Goal: Transaction & Acquisition: Purchase product/service

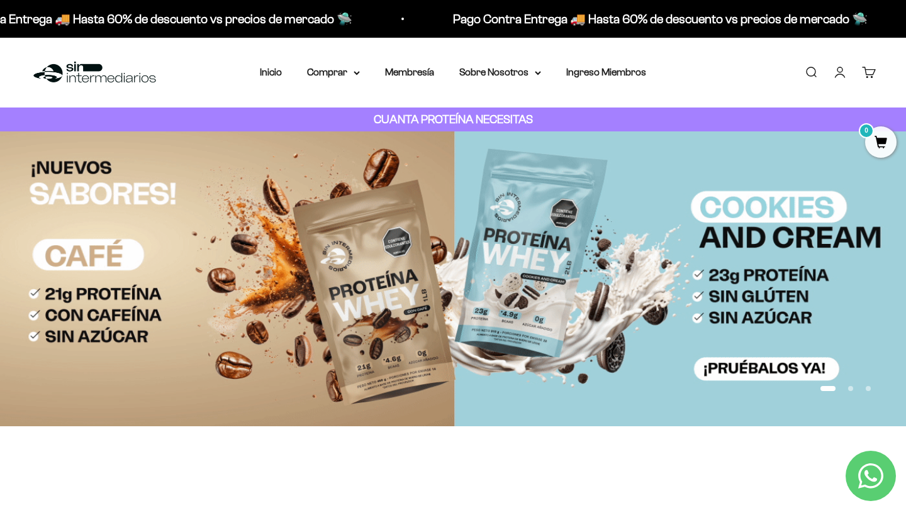
click at [839, 72] on link "Iniciar sesión" at bounding box center [840, 72] width 14 height 14
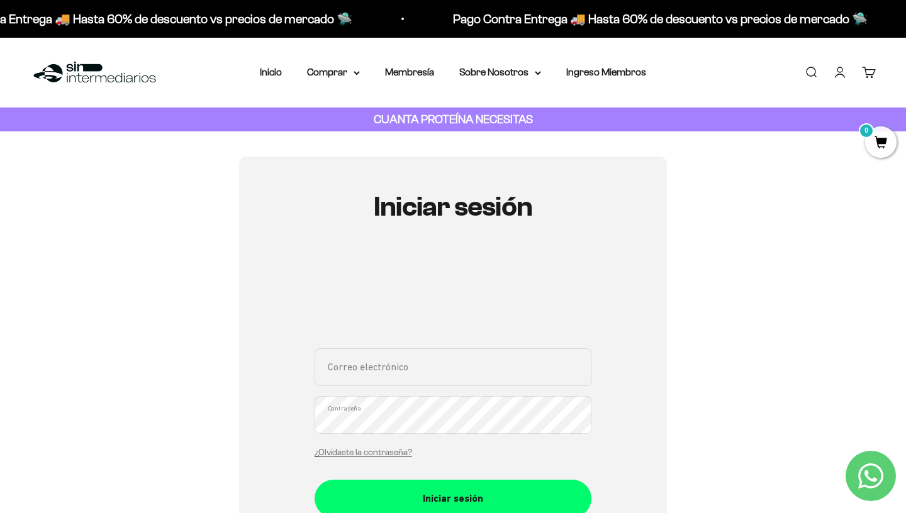
type input "richiandres.r@gmail.com"
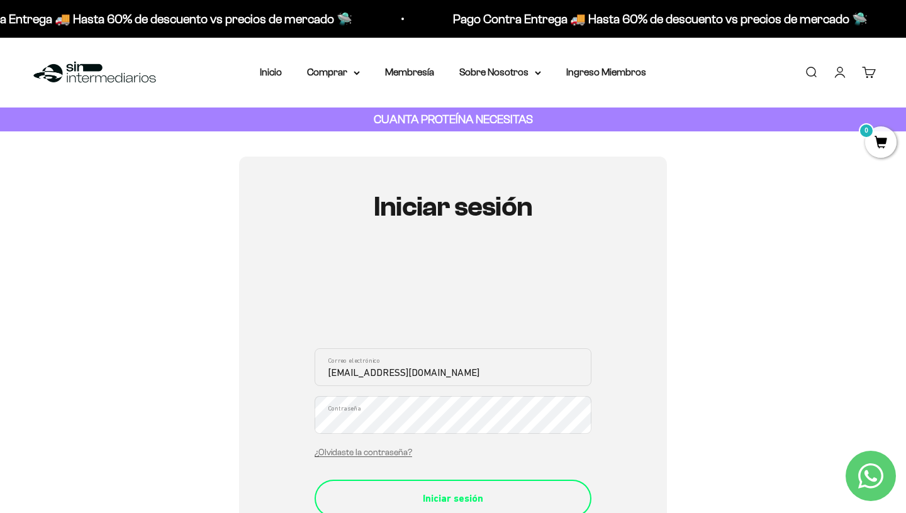
click at [520, 491] on div "Iniciar sesión" at bounding box center [453, 499] width 226 height 16
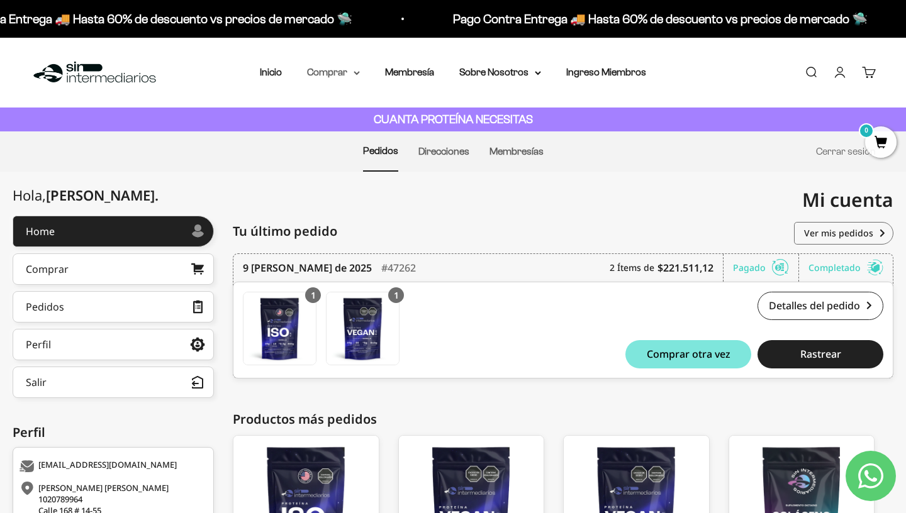
click at [335, 69] on summary "Comprar" at bounding box center [333, 72] width 53 height 16
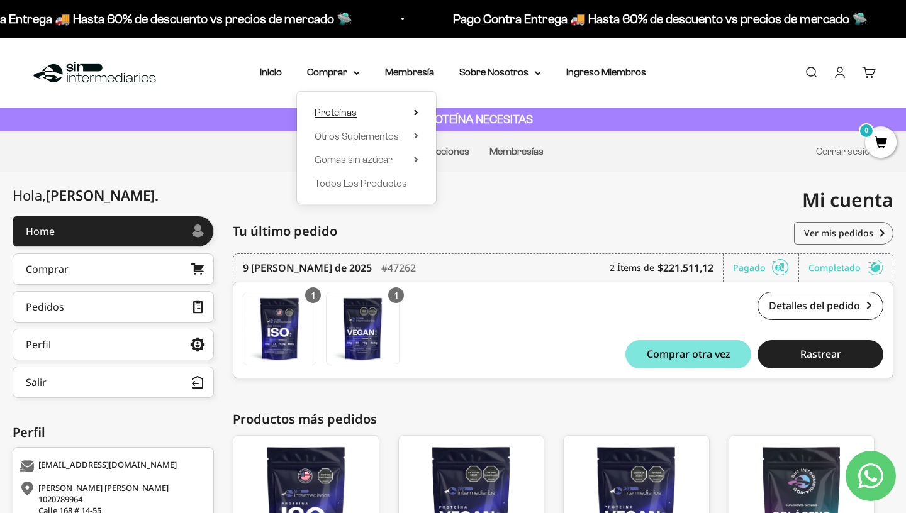
click at [411, 106] on summary "Proteínas" at bounding box center [367, 112] width 104 height 16
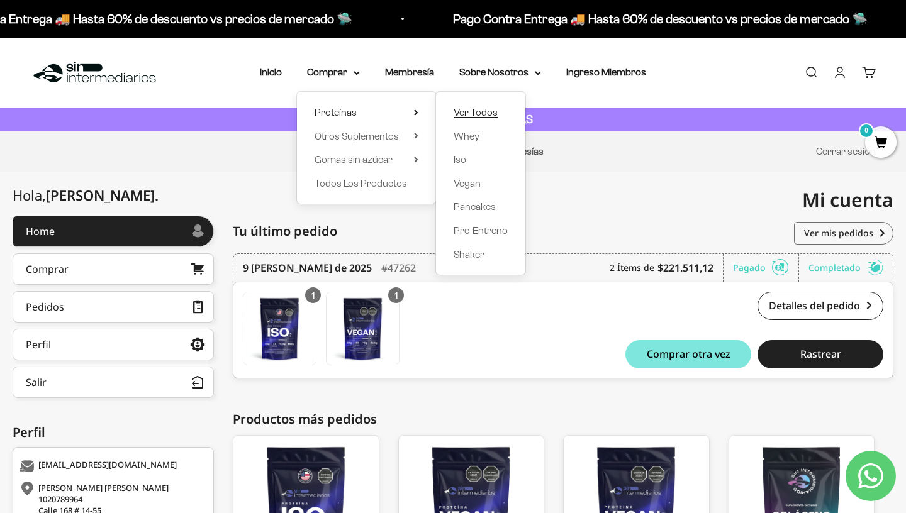
click at [473, 116] on span "Ver Todos" at bounding box center [476, 112] width 44 height 11
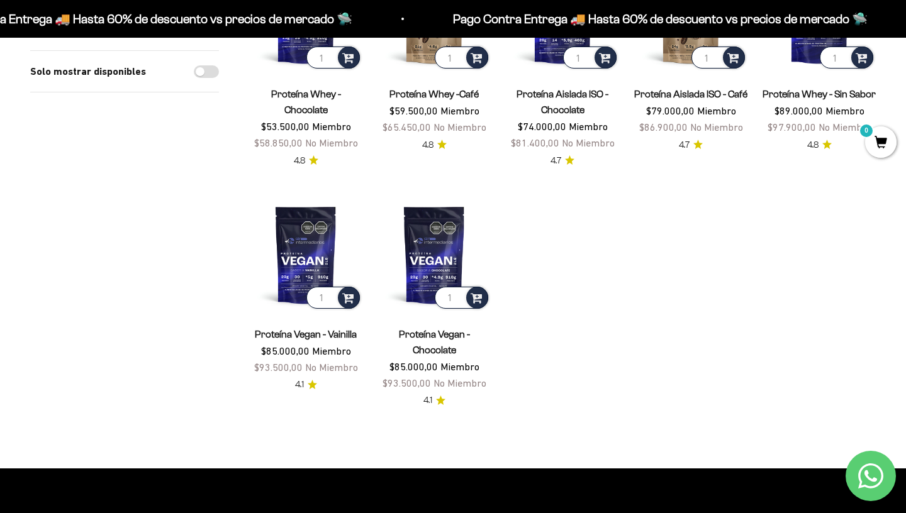
scroll to position [481, 0]
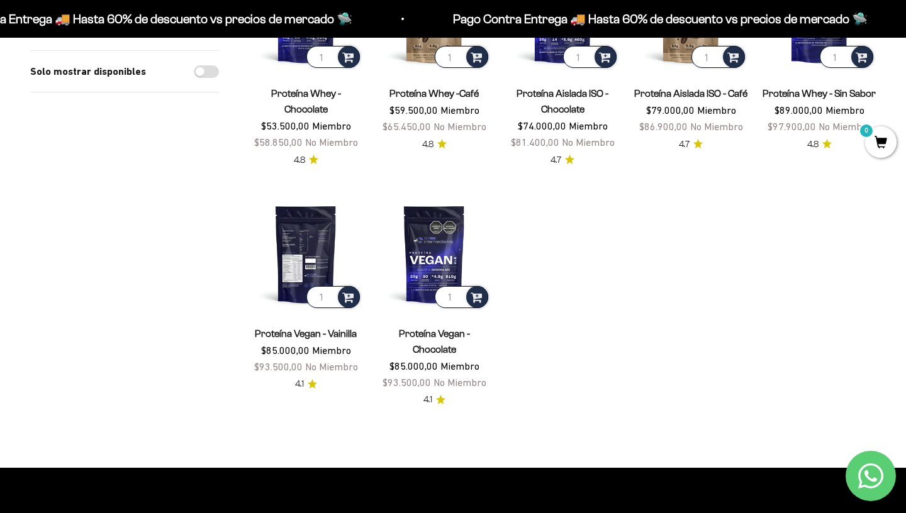
click at [312, 216] on img at bounding box center [305, 254] width 113 height 113
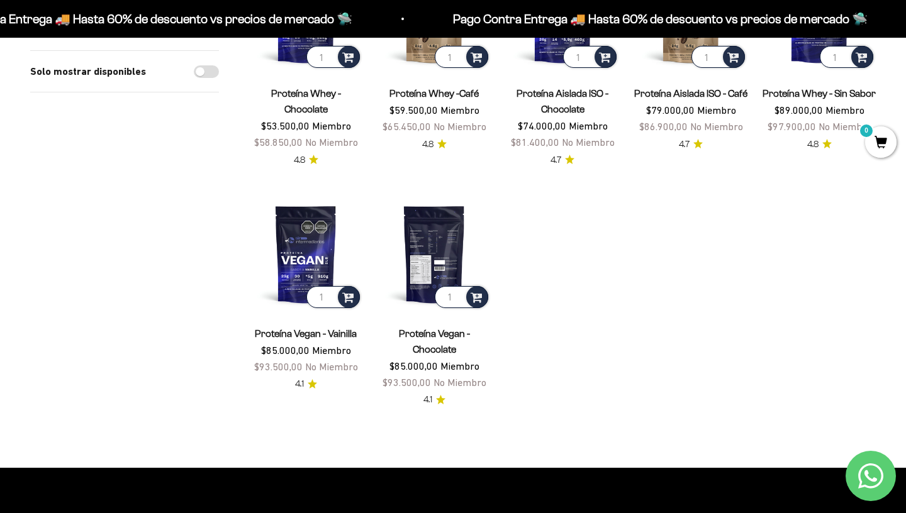
click at [442, 216] on img at bounding box center [433, 254] width 113 height 113
click at [444, 224] on img at bounding box center [433, 254] width 113 height 113
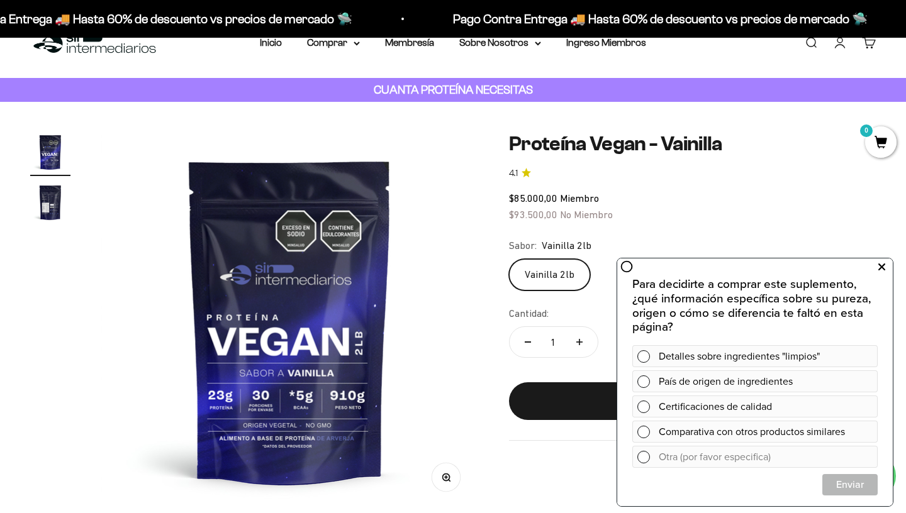
click at [881, 270] on icon at bounding box center [881, 267] width 7 height 16
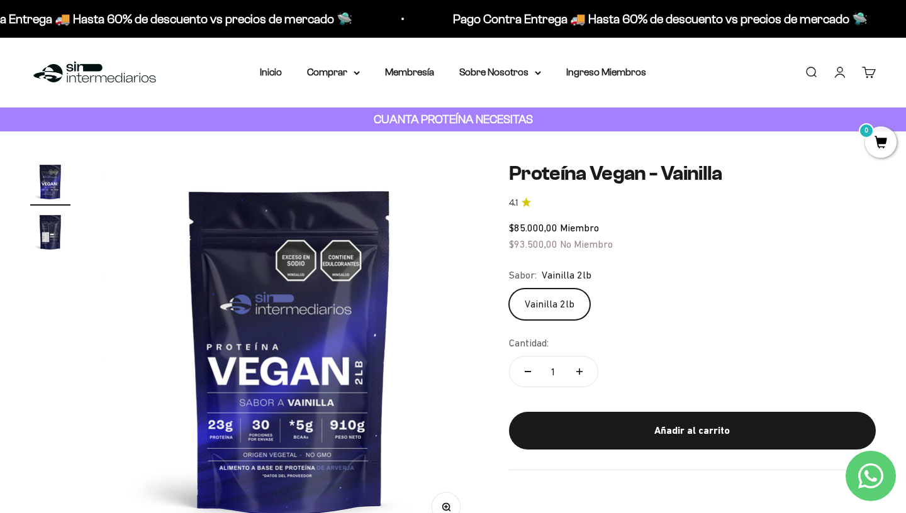
click at [838, 79] on link "Cuenta" at bounding box center [840, 72] width 14 height 14
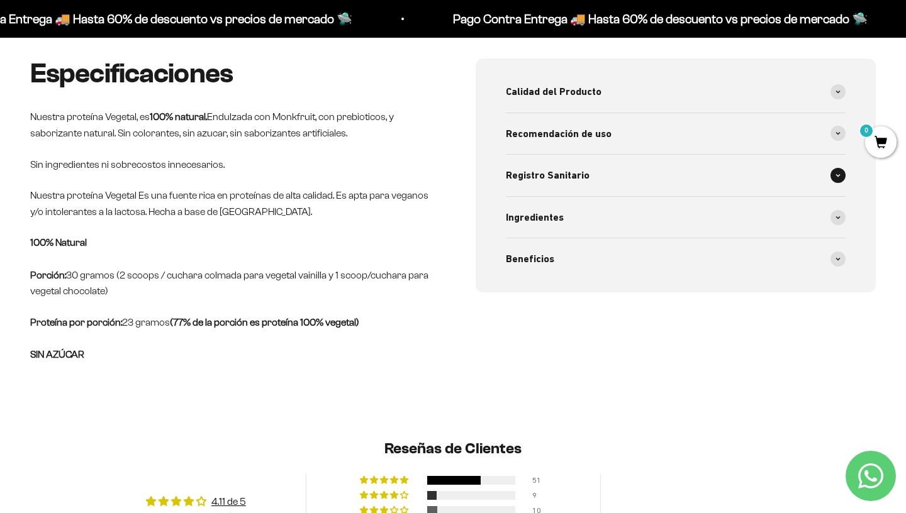
scroll to position [503, 0]
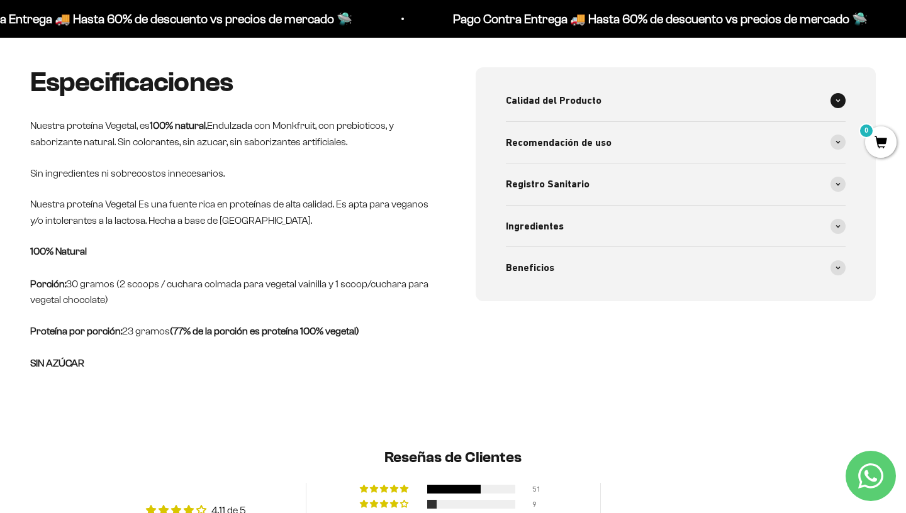
click at [834, 94] on span at bounding box center [837, 100] width 15 height 15
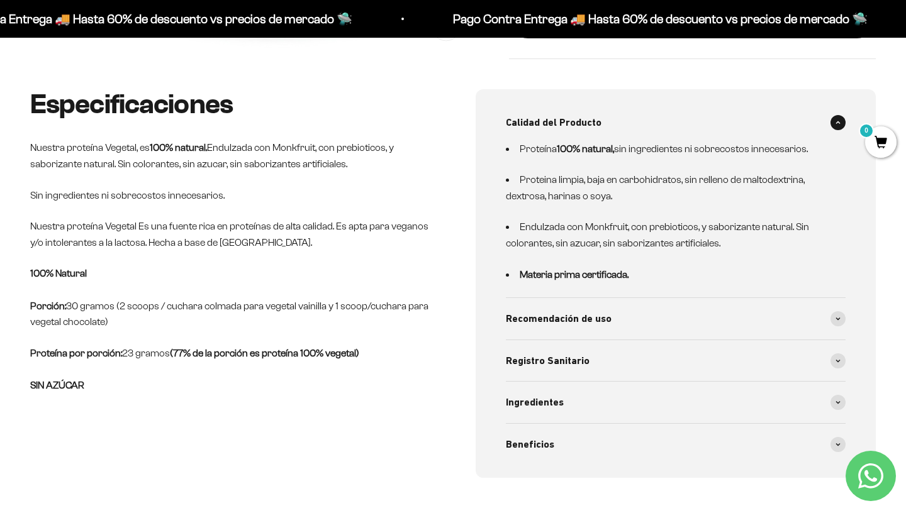
scroll to position [480, 0]
click at [749, 386] on div "Ingredientes" at bounding box center [676, 403] width 340 height 42
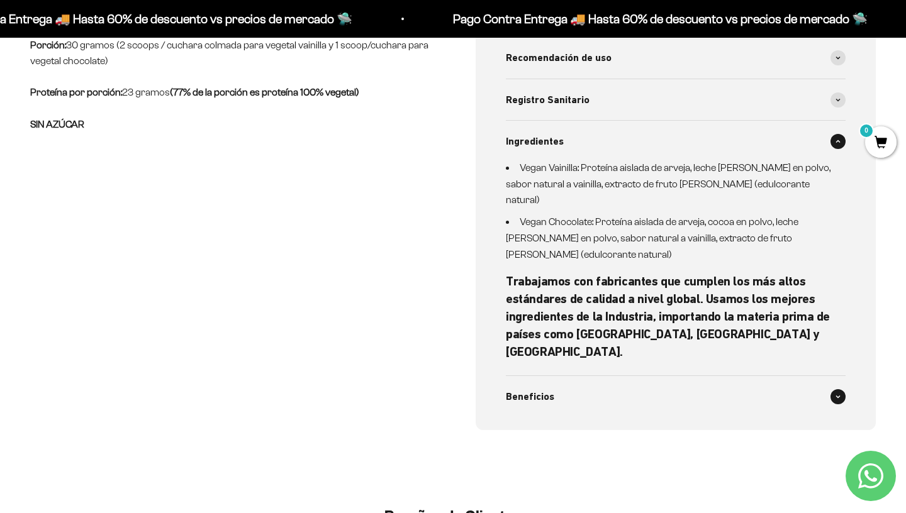
scroll to position [0, 0]
click at [827, 376] on div "Beneficios" at bounding box center [676, 397] width 340 height 42
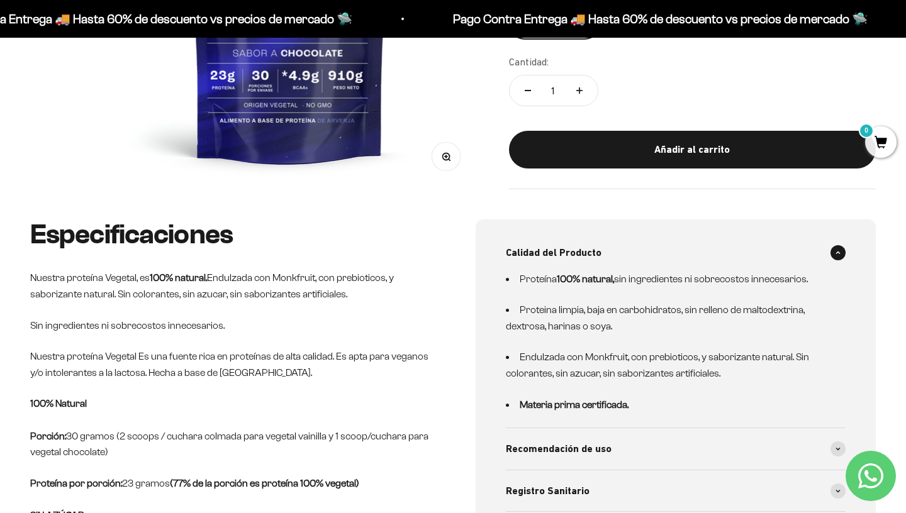
scroll to position [351, 0]
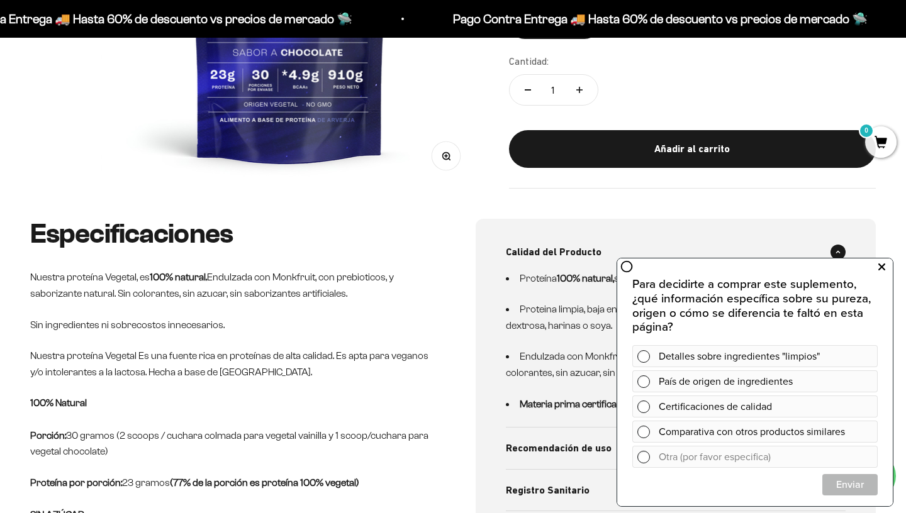
click at [881, 262] on icon at bounding box center [881, 267] width 7 height 16
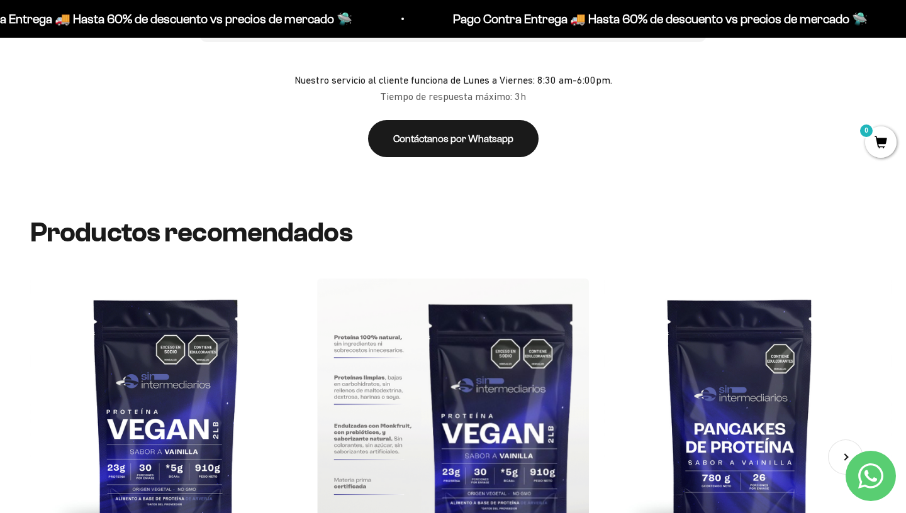
scroll to position [2960, 0]
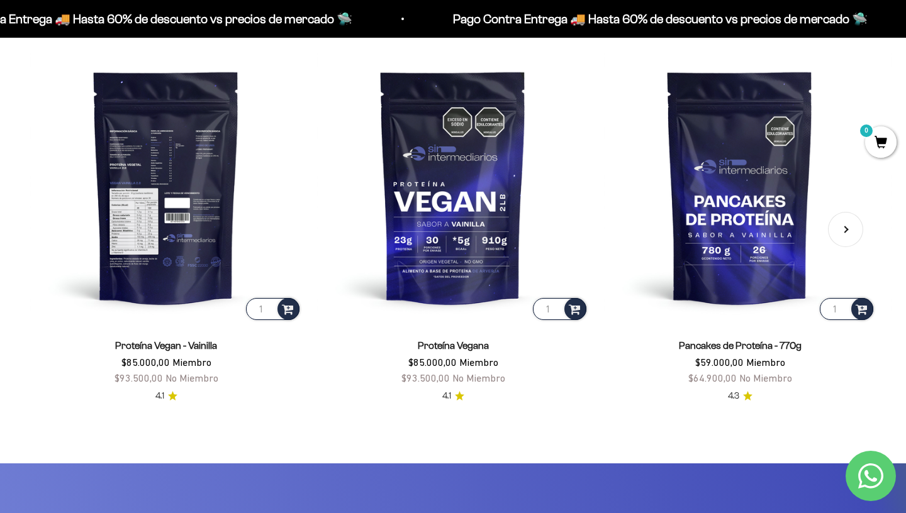
click at [189, 169] on img at bounding box center [166, 187] width 272 height 272
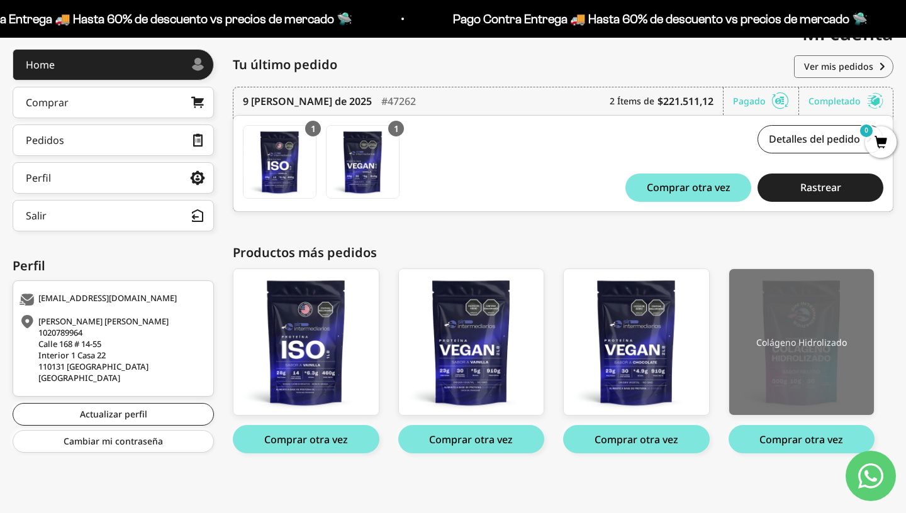
scroll to position [166, 0]
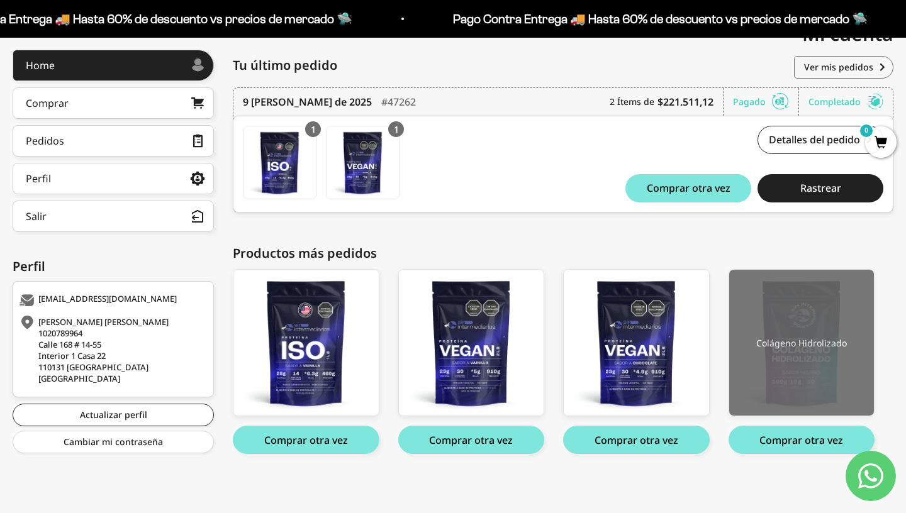
click at [803, 339] on img at bounding box center [801, 343] width 145 height 147
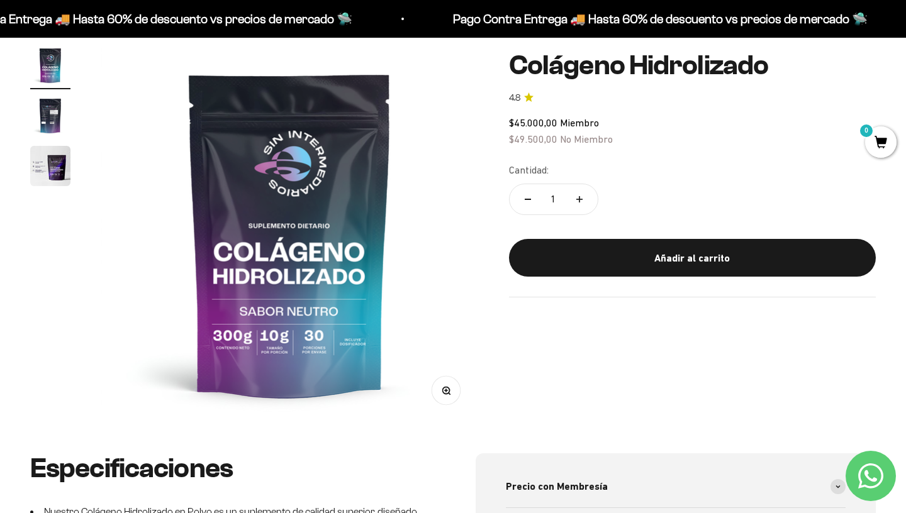
scroll to position [118, 0]
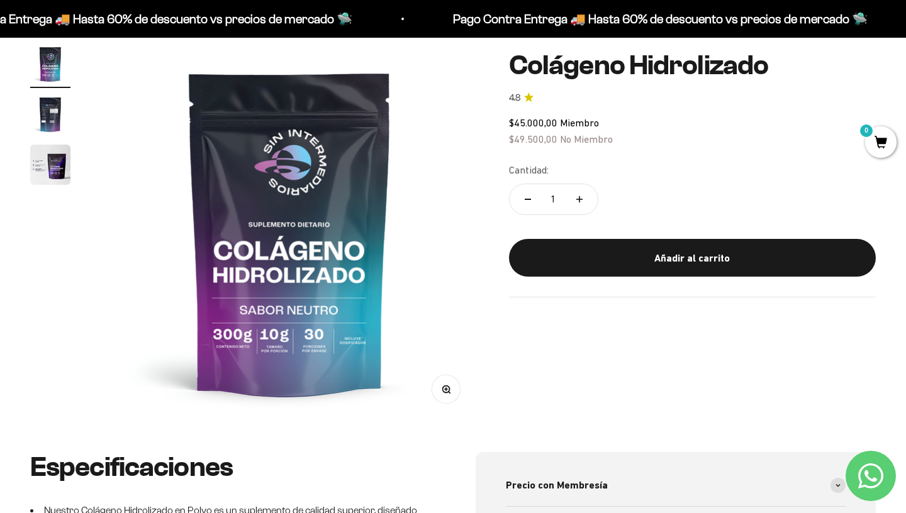
click at [581, 196] on icon "Aumentar cantidad" at bounding box center [579, 199] width 6 height 6
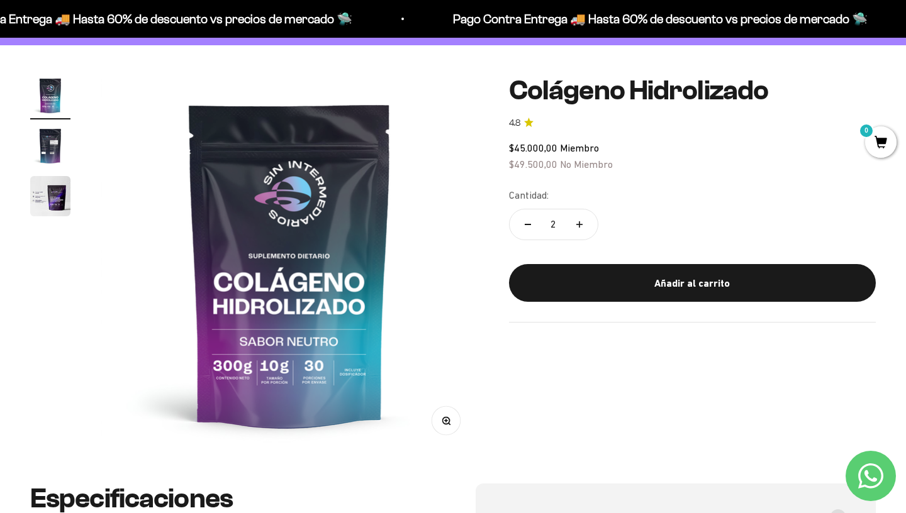
scroll to position [86, 0]
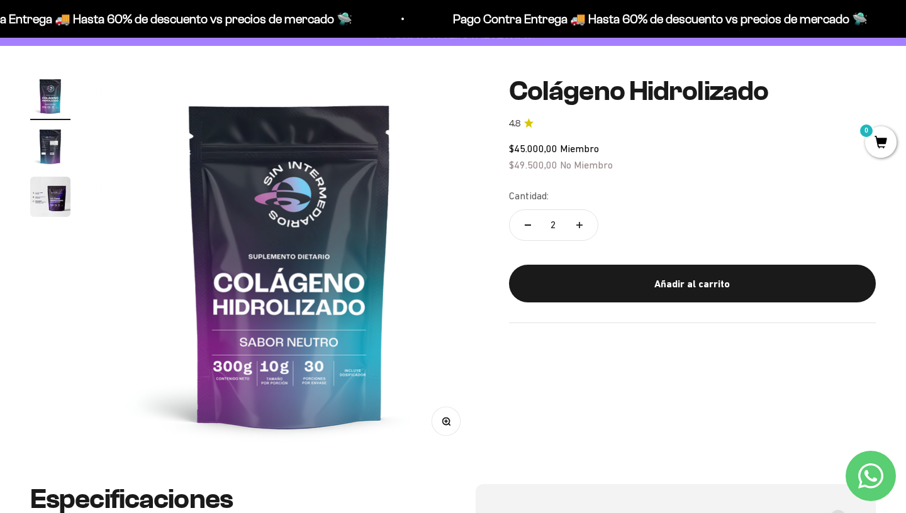
click at [584, 223] on button "Aumentar cantidad" at bounding box center [579, 225] width 36 height 30
type input "3"
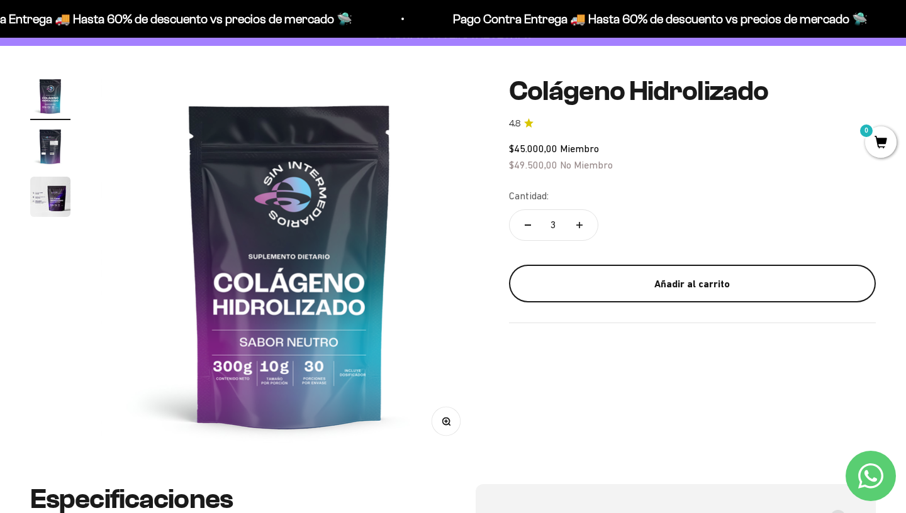
click at [677, 277] on div "Añadir al carrito" at bounding box center [692, 284] width 316 height 16
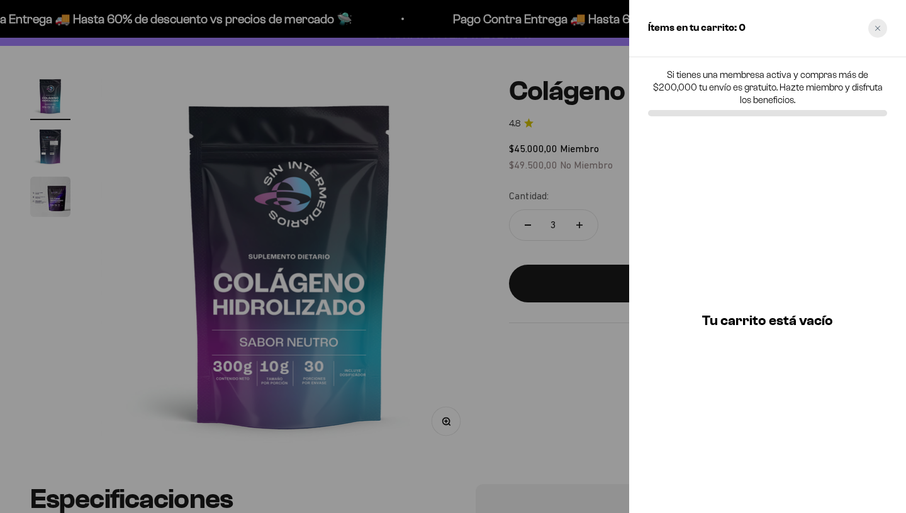
click at [882, 23] on div "Close cart" at bounding box center [877, 28] width 19 height 19
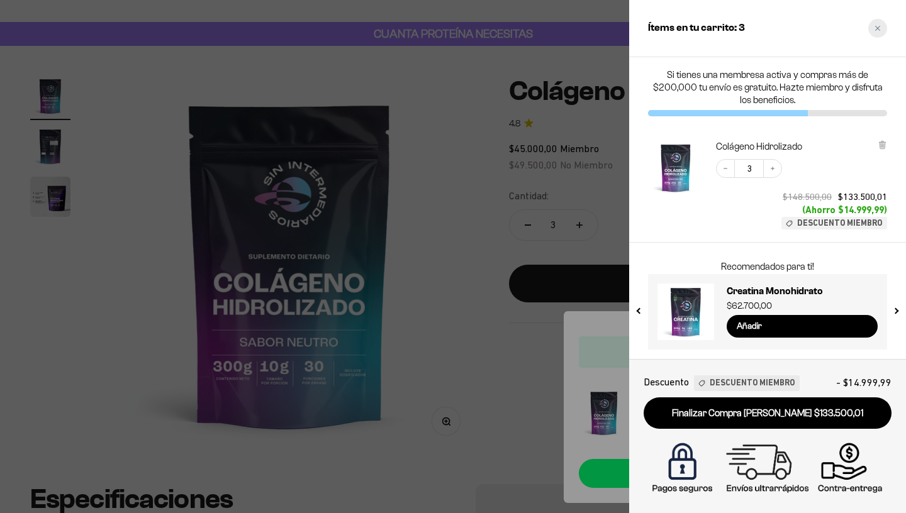
click at [883, 23] on div "Close cart" at bounding box center [877, 28] width 19 height 19
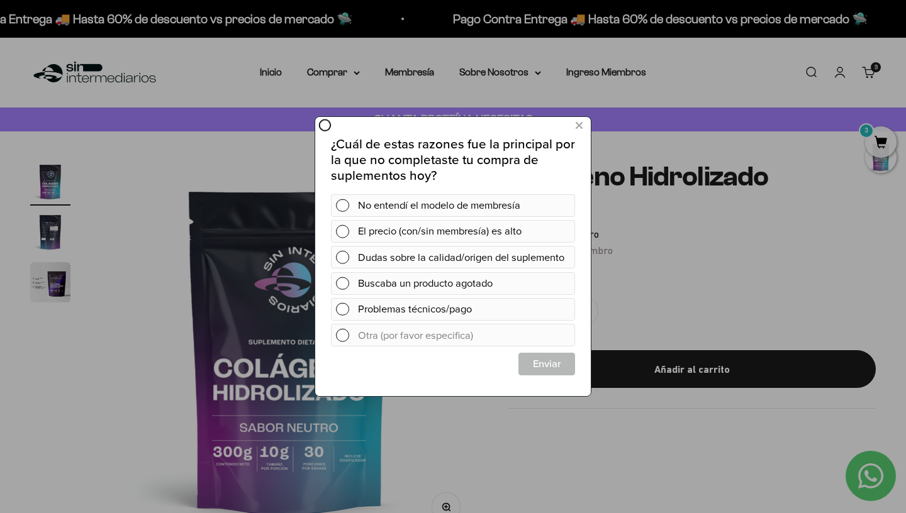
scroll to position [0, 0]
click at [343, 71] on div at bounding box center [453, 256] width 906 height 513
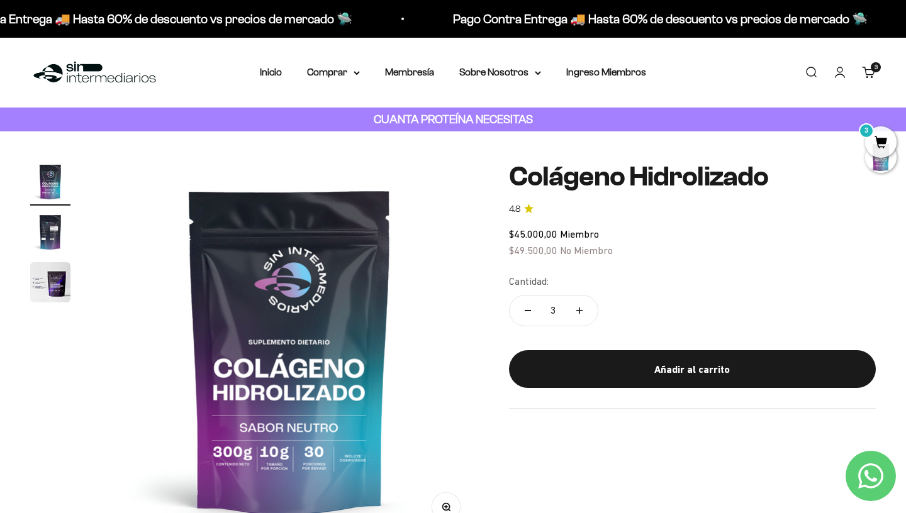
click at [347, 64] on div "Menú Buscar Inicio Comprar Proteínas Ver Todos Whey Iso Vegan Pancakes Pre-Entr…" at bounding box center [453, 73] width 906 height 70
click at [343, 70] on summary "Comprar" at bounding box center [333, 72] width 53 height 16
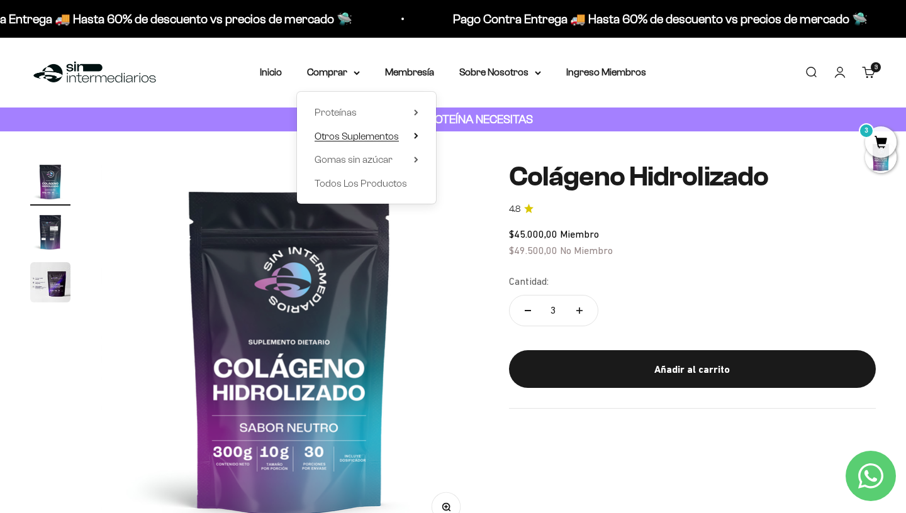
click at [415, 137] on icon at bounding box center [416, 135] width 3 height 5
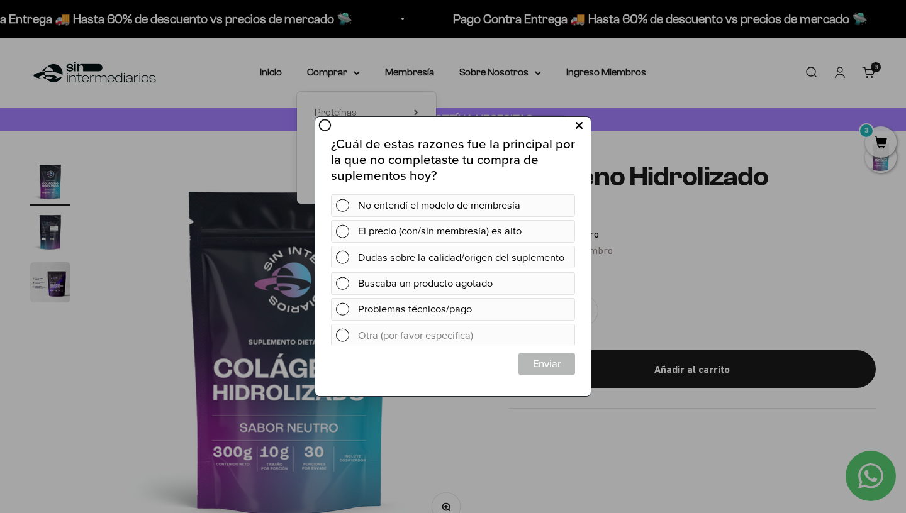
click at [576, 128] on icon at bounding box center [579, 126] width 7 height 17
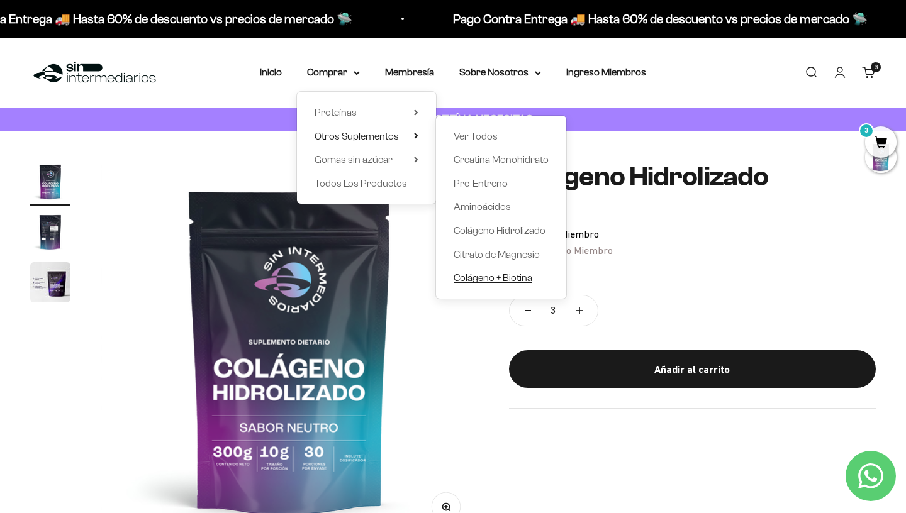
click at [501, 273] on span "Colágeno + Biotina" at bounding box center [493, 277] width 79 height 11
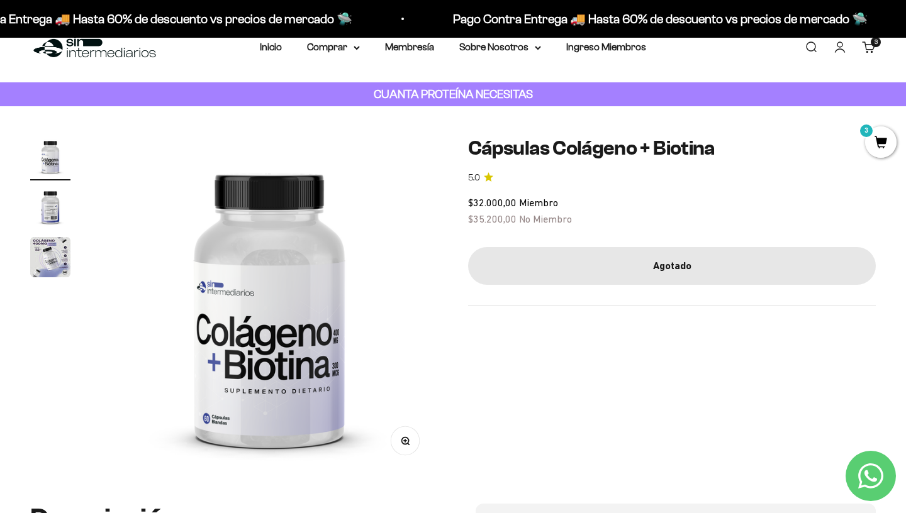
click at [58, 209] on img "Ir al artículo 2" at bounding box center [50, 207] width 40 height 40
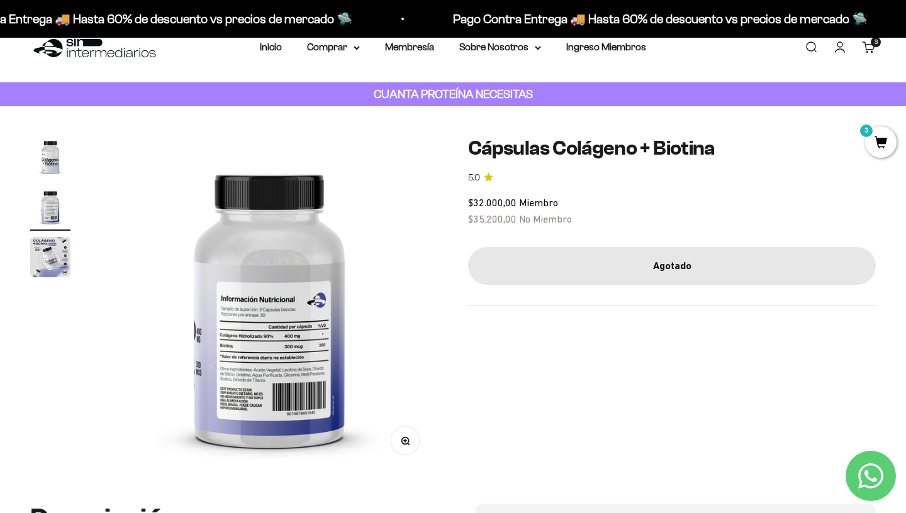
click at [48, 155] on img "Ir al artículo 1" at bounding box center [50, 157] width 40 height 40
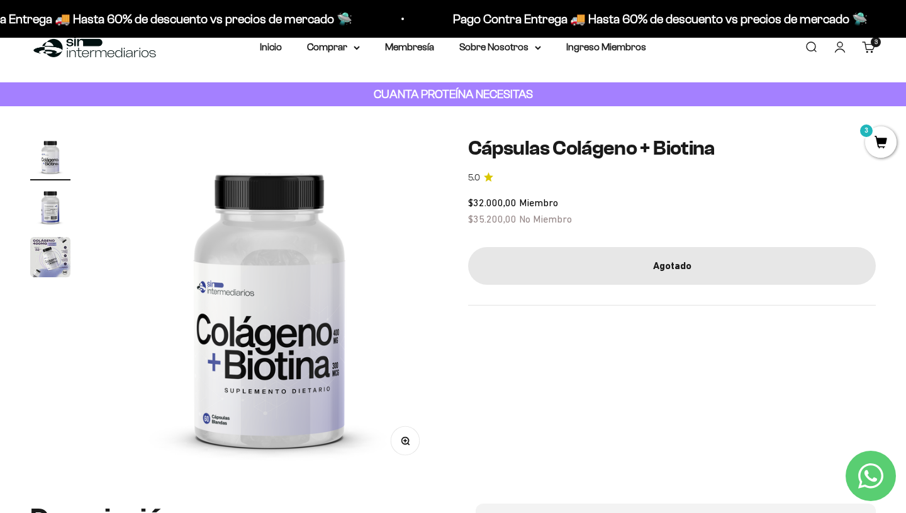
click at [218, 418] on img at bounding box center [269, 305] width 337 height 337
click at [40, 237] on img "Ir al artículo 3" at bounding box center [50, 257] width 40 height 40
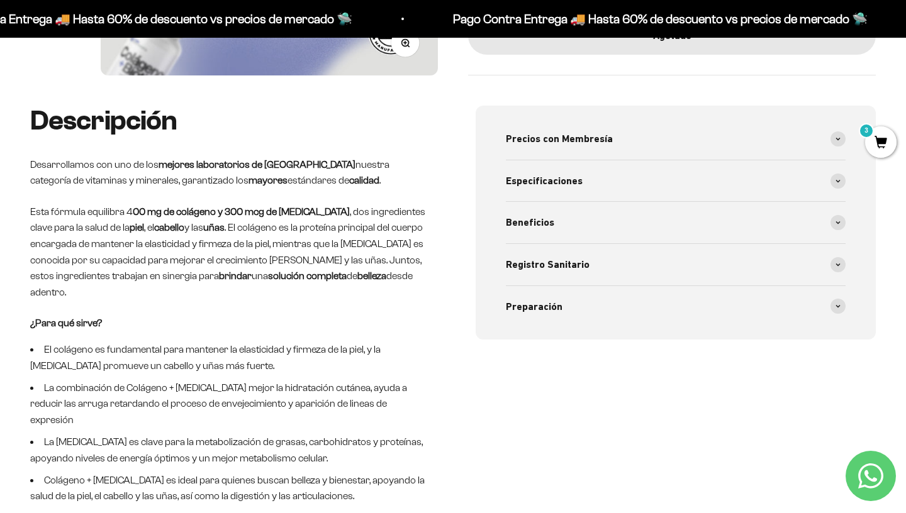
scroll to position [423, 0]
click at [837, 176] on span at bounding box center [837, 180] width 15 height 15
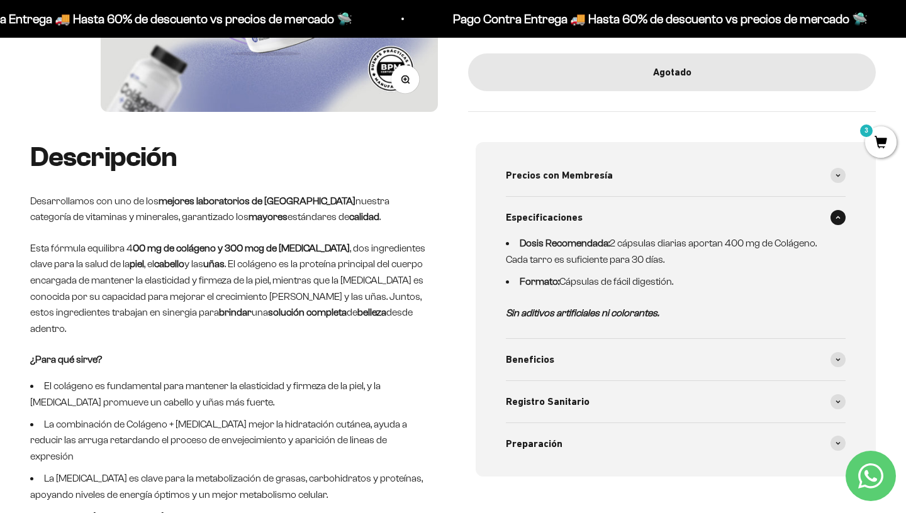
scroll to position [403, 0]
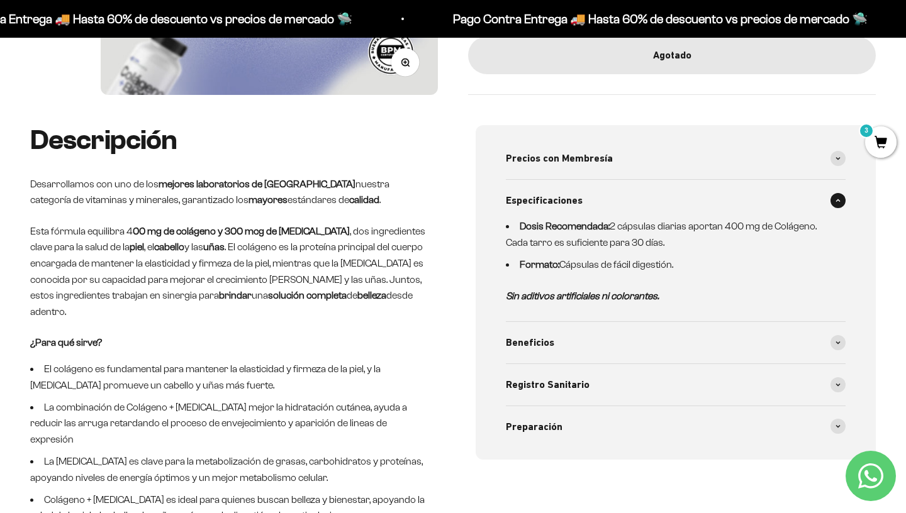
click at [850, 344] on div "Precios con Membresía Precio 60 cápsulas: $32.000 Precio por 400 mg de Colágeno…" at bounding box center [676, 292] width 400 height 335
click at [833, 338] on span at bounding box center [837, 342] width 15 height 15
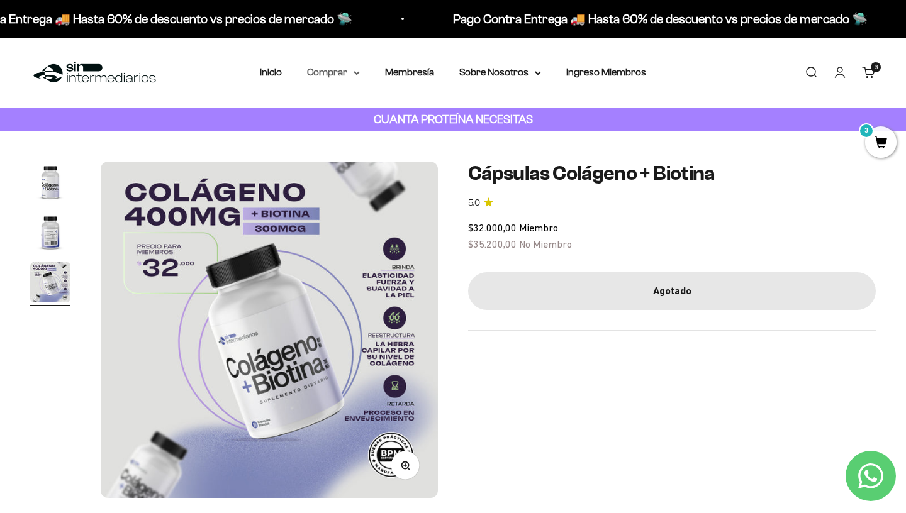
scroll to position [0, 0]
click at [347, 70] on summary "Comprar" at bounding box center [333, 72] width 53 height 16
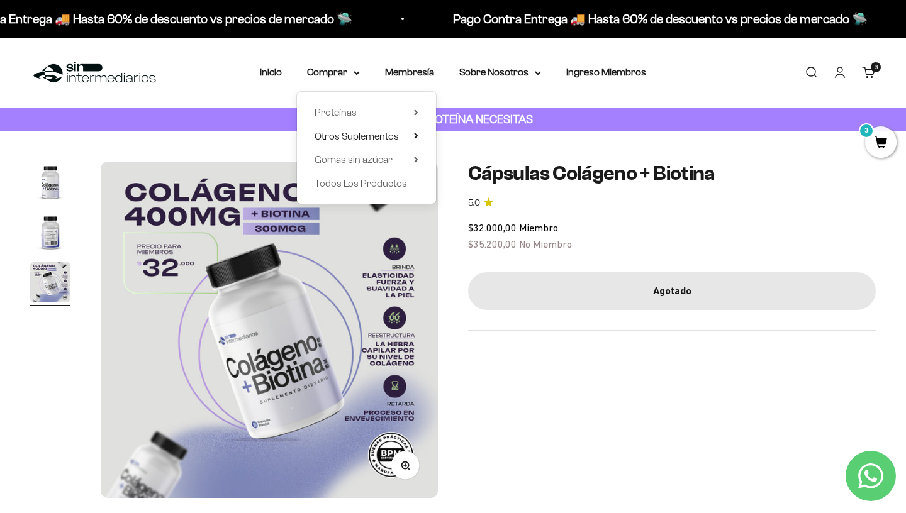
click at [406, 130] on summary "Otros Suplementos" at bounding box center [367, 136] width 104 height 16
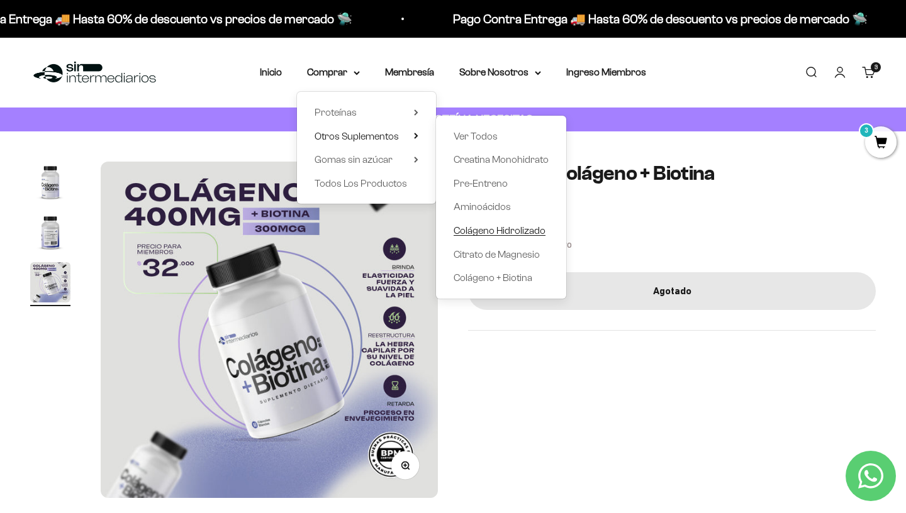
click at [509, 229] on span "Colágeno Hidrolizado" at bounding box center [500, 230] width 92 height 11
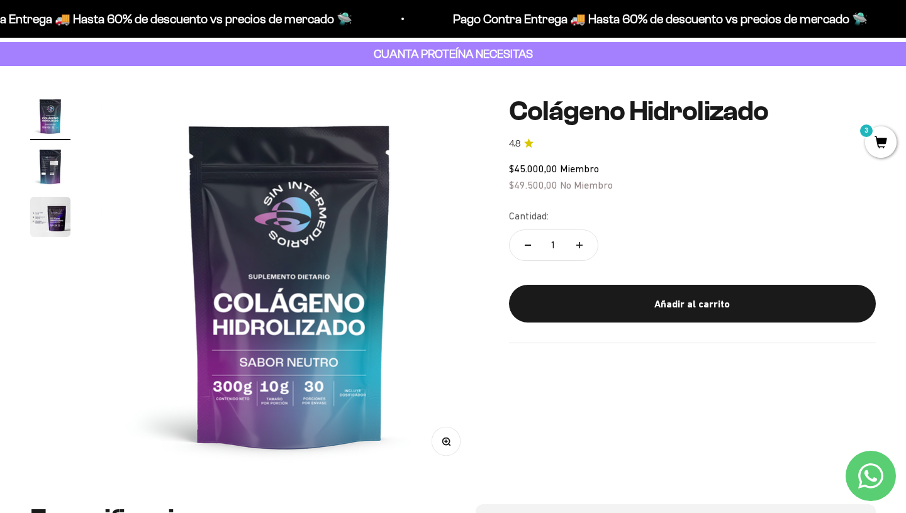
click at [52, 169] on img "Ir al artículo 2" at bounding box center [50, 167] width 40 height 40
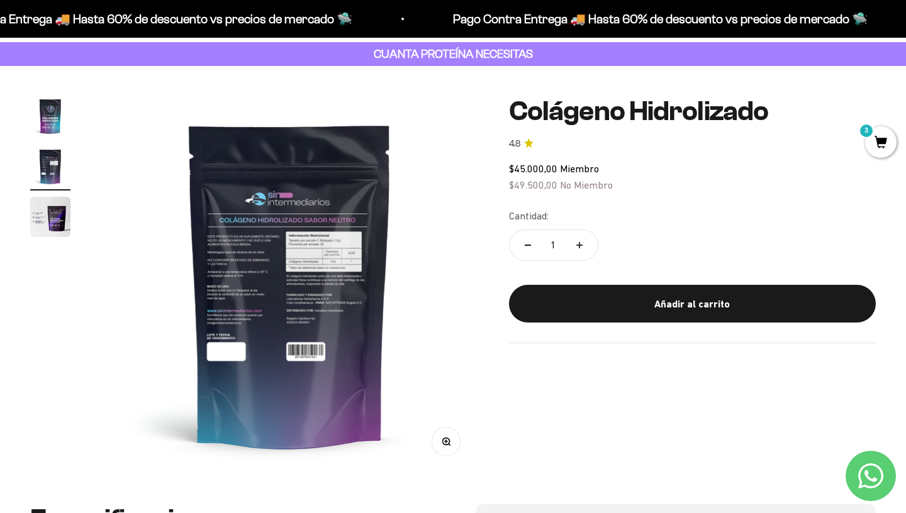
click at [58, 220] on img "Ir al artículo 3" at bounding box center [50, 217] width 40 height 40
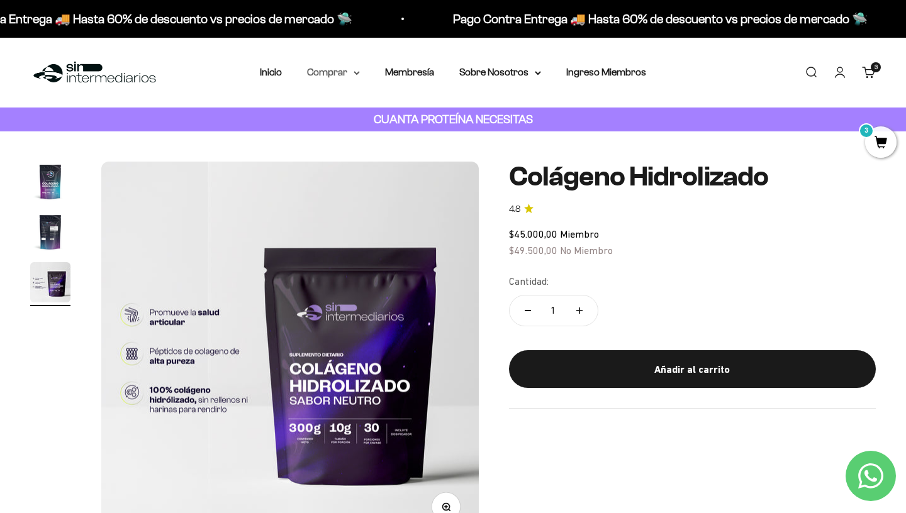
click at [338, 71] on summary "Comprar" at bounding box center [333, 72] width 53 height 16
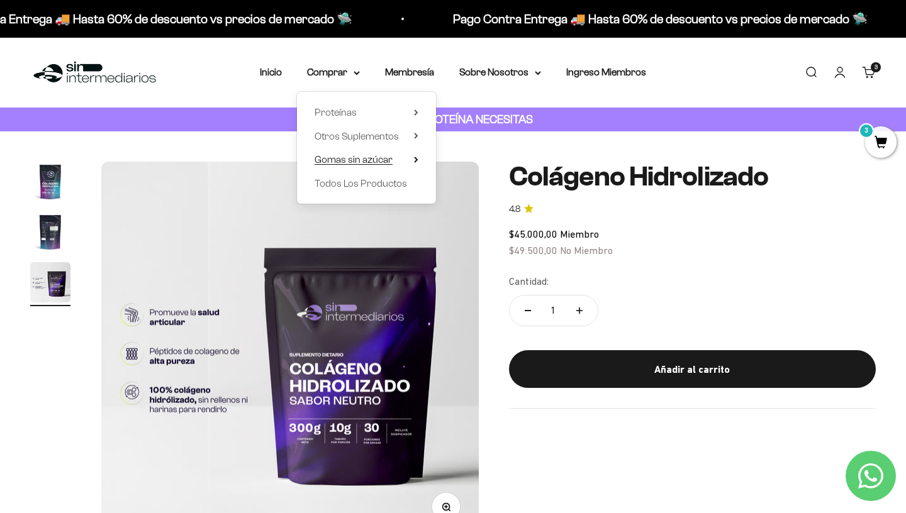
click at [403, 159] on summary "Gomas sin azúcar" at bounding box center [367, 160] width 104 height 16
click at [408, 138] on summary "Otros Suplementos" at bounding box center [367, 136] width 104 height 16
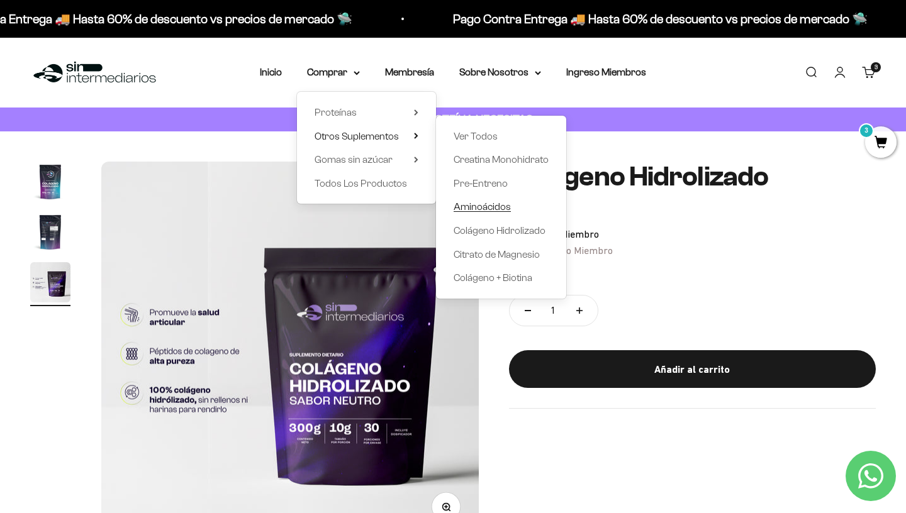
click at [496, 206] on span "Aminoácidos" at bounding box center [482, 206] width 57 height 11
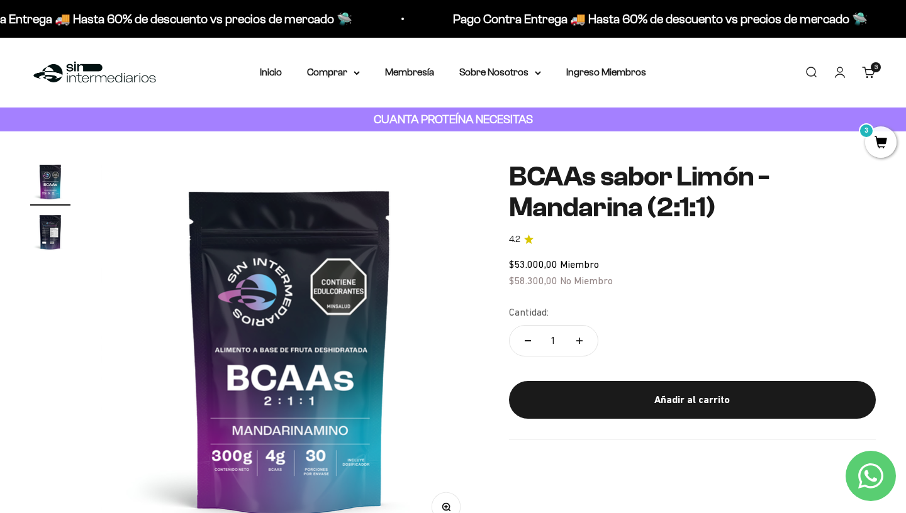
click at [879, 145] on span "3" at bounding box center [880, 141] width 31 height 31
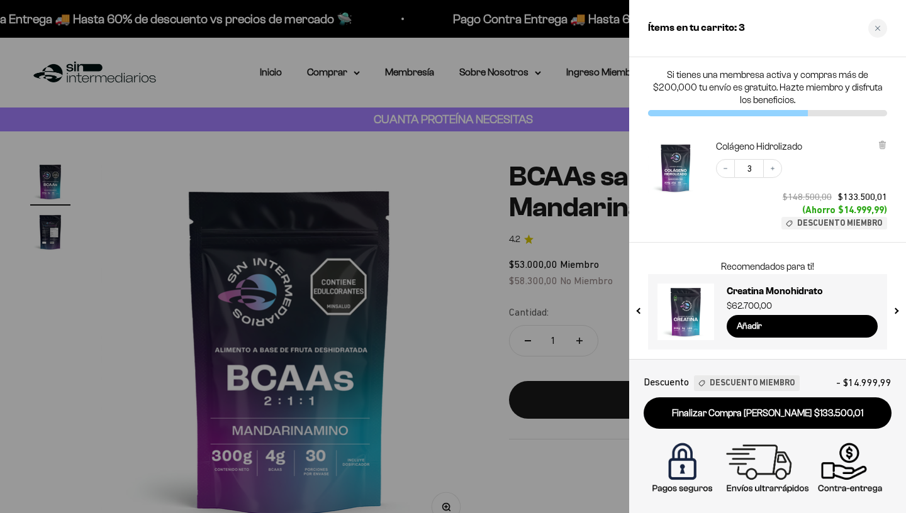
click at [604, 228] on div at bounding box center [453, 256] width 906 height 513
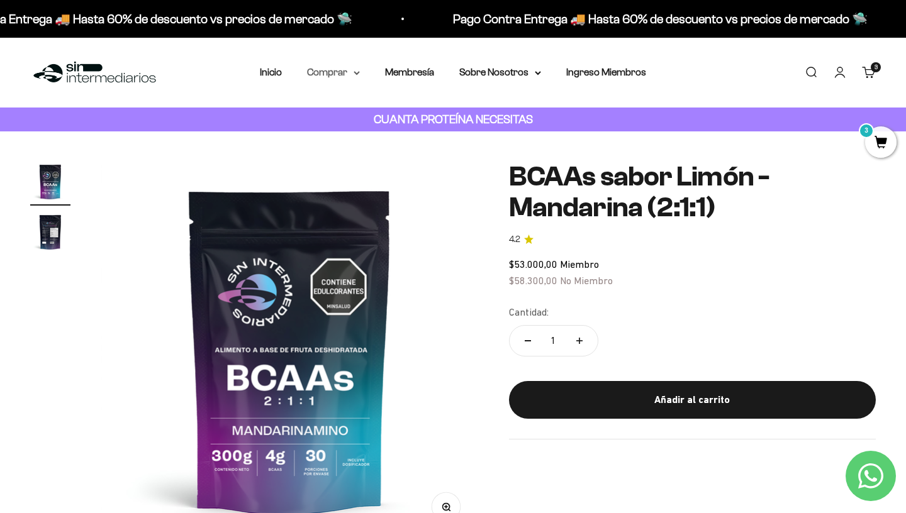
click at [340, 74] on summary "Comprar" at bounding box center [333, 72] width 53 height 16
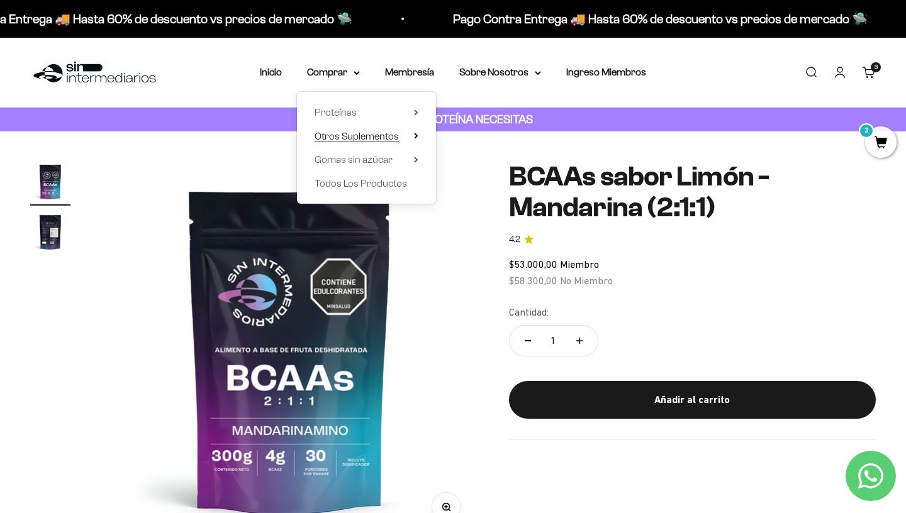
click at [412, 139] on summary "Otros Suplementos" at bounding box center [367, 136] width 104 height 16
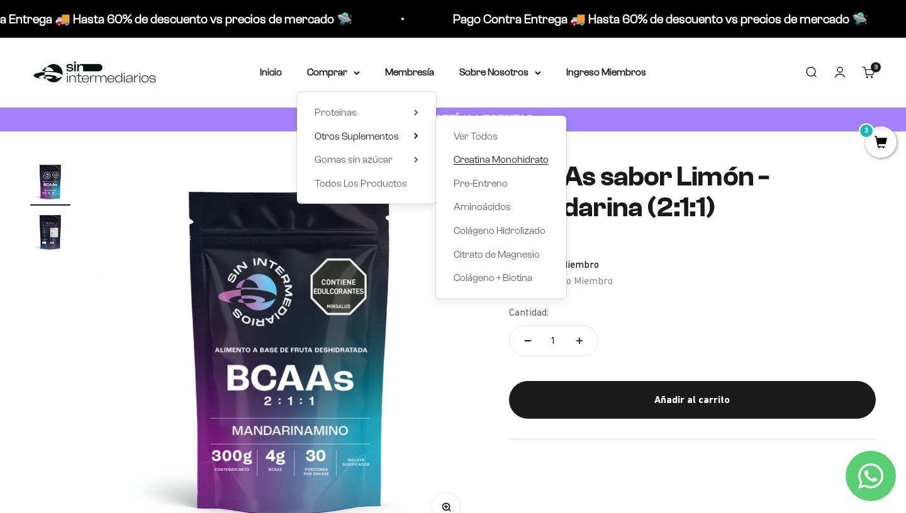
click at [518, 159] on span "Creatina Monohidrato" at bounding box center [501, 159] width 95 height 11
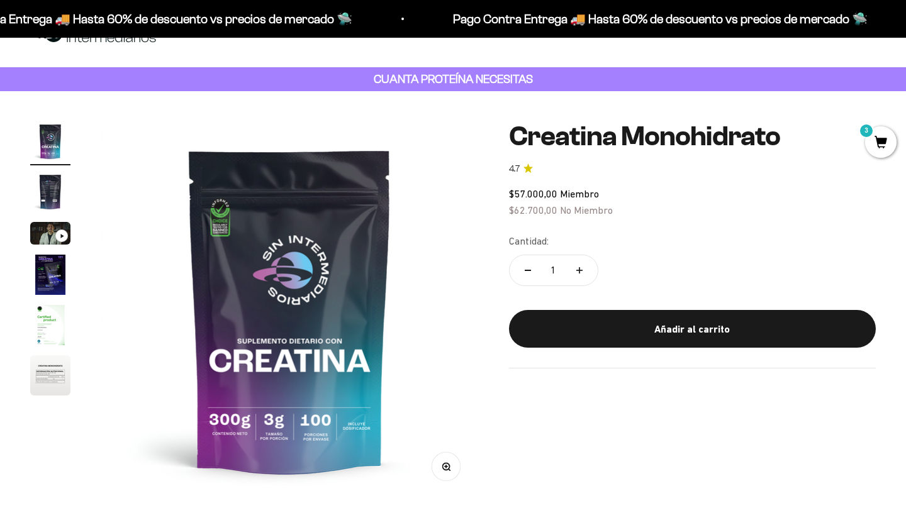
scroll to position [42, 0]
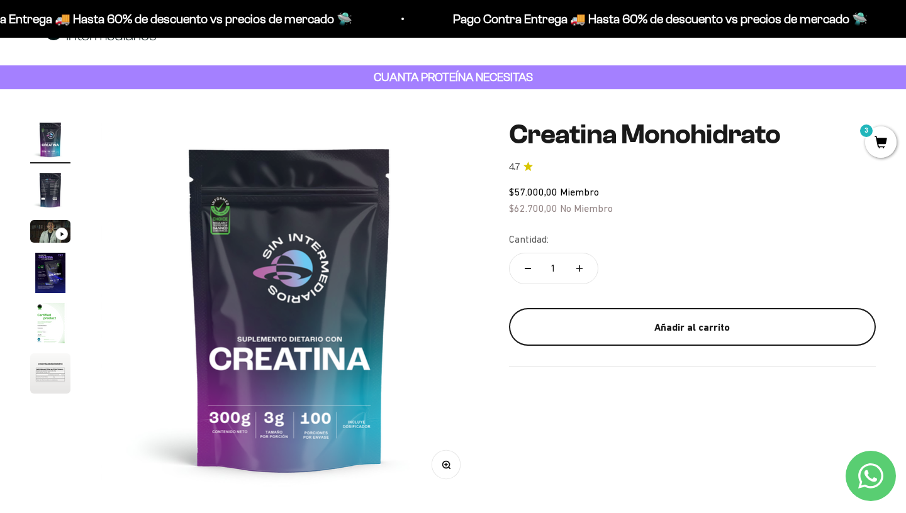
click at [605, 327] on div "Añadir al carrito" at bounding box center [692, 328] width 316 height 16
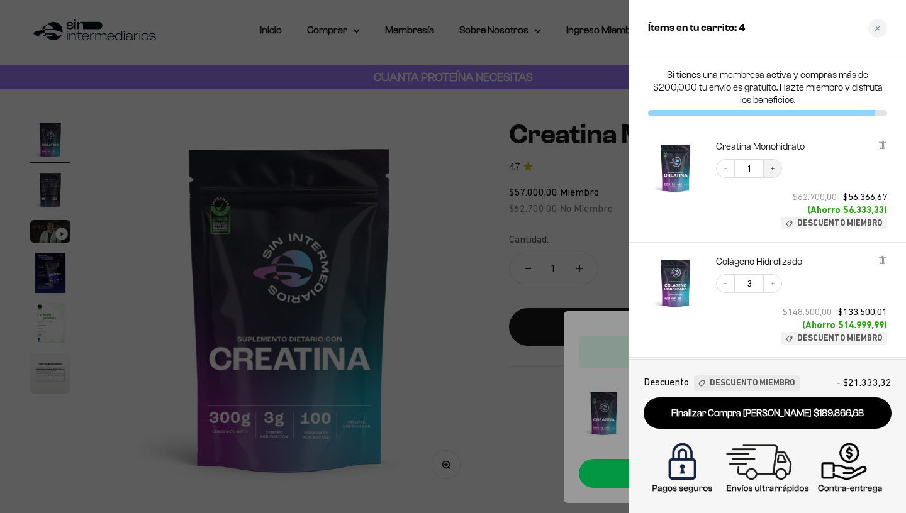
click at [776, 172] on button "Increase quantity" at bounding box center [772, 168] width 19 height 19
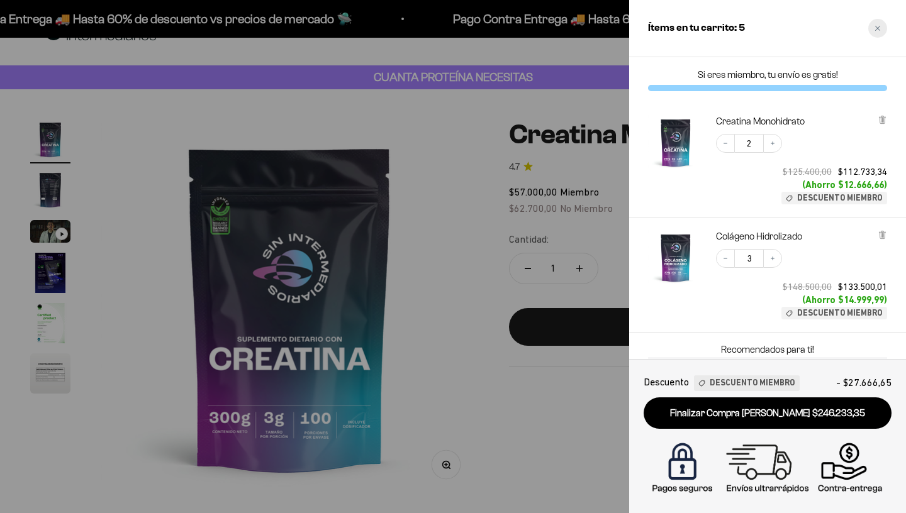
click at [882, 25] on div "Close cart" at bounding box center [877, 28] width 19 height 19
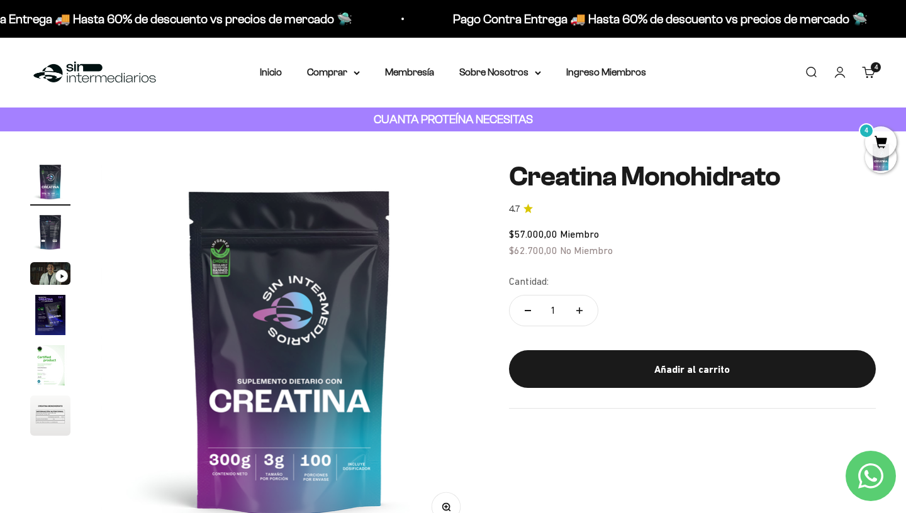
scroll to position [0, 0]
click at [347, 69] on summary "Comprar" at bounding box center [333, 72] width 53 height 16
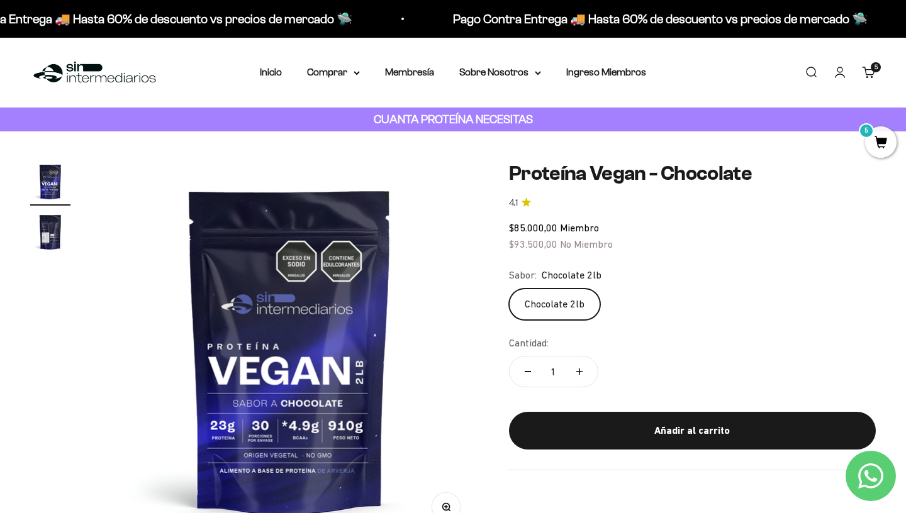
click at [49, 229] on img "Ir al artículo 2" at bounding box center [50, 232] width 40 height 40
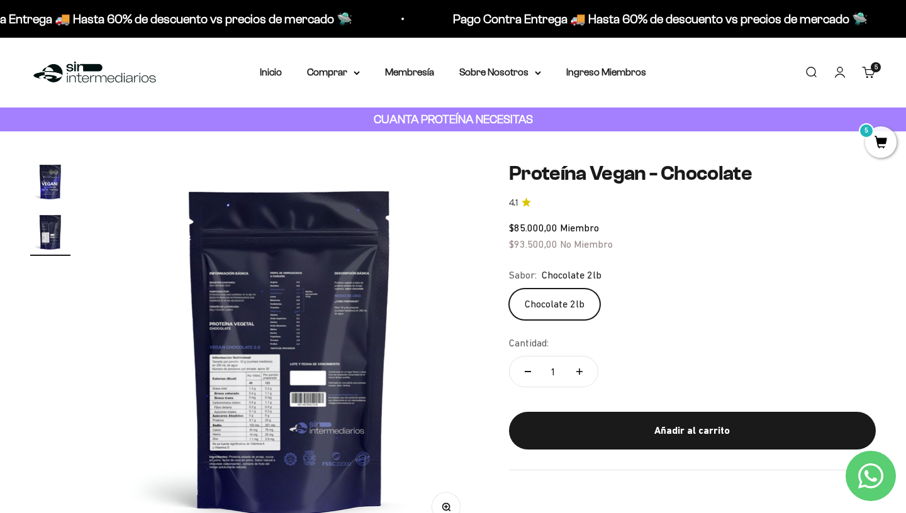
click at [281, 369] on img at bounding box center [290, 351] width 378 height 378
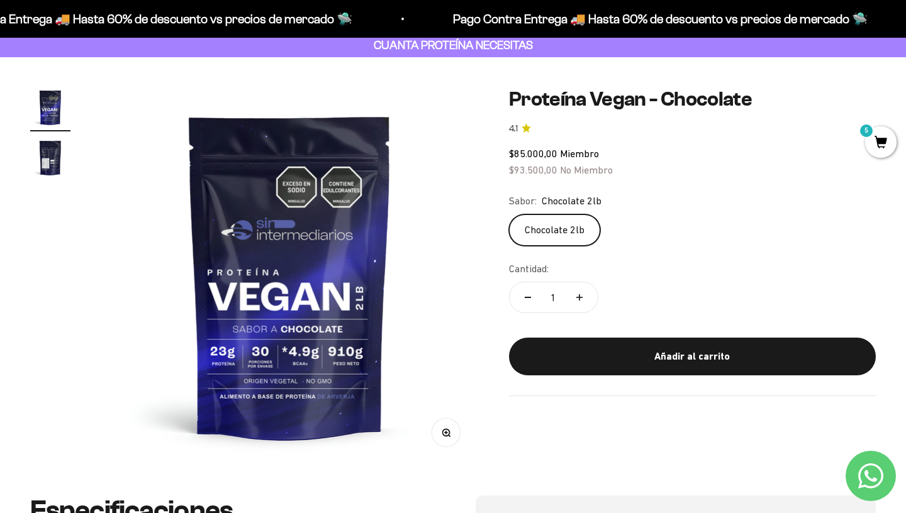
scroll to position [75, 0]
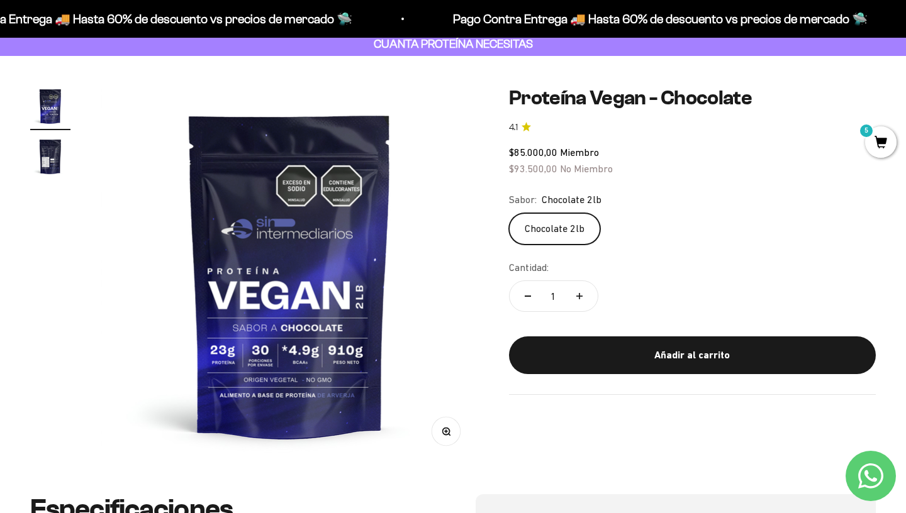
click at [57, 155] on img "Ir al artículo 2" at bounding box center [50, 157] width 40 height 40
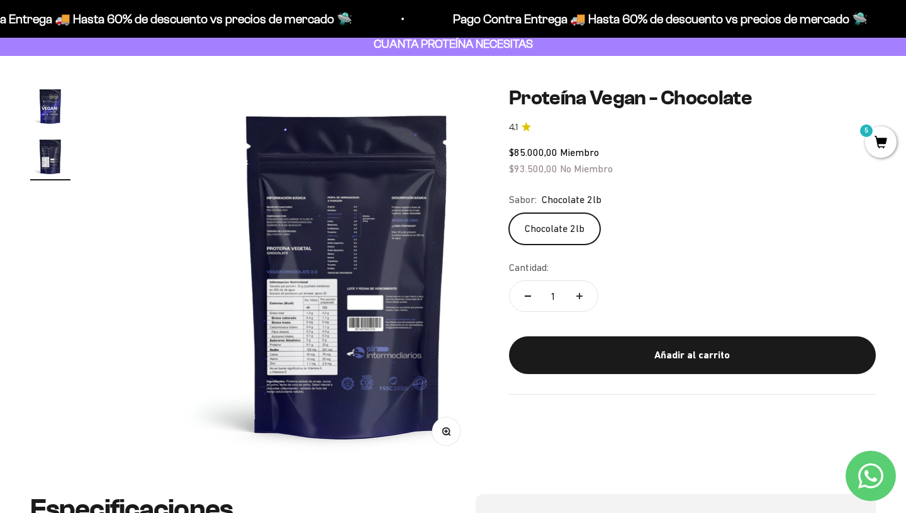
scroll to position [0, 393]
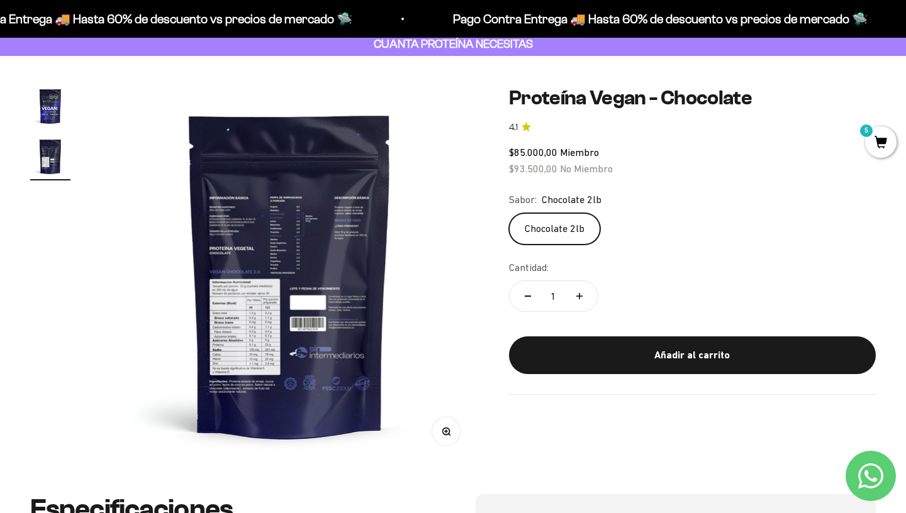
click at [450, 430] on icon "button" at bounding box center [446, 431] width 9 height 9
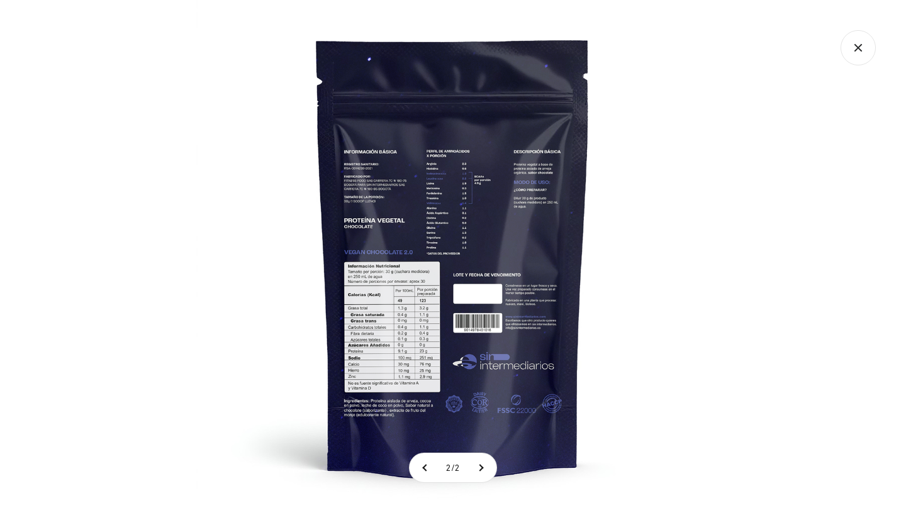
click at [427, 296] on img at bounding box center [452, 256] width 513 height 513
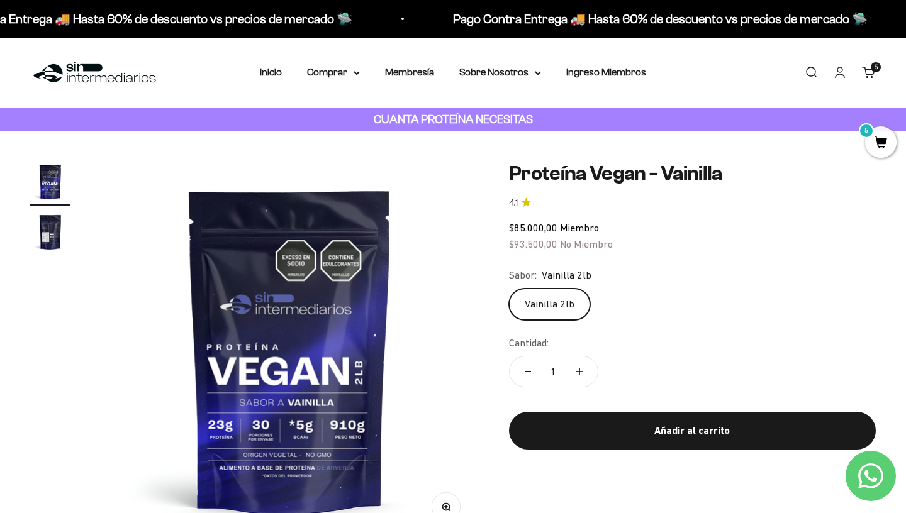
click at [36, 213] on img "Ir al artículo 2" at bounding box center [50, 232] width 40 height 40
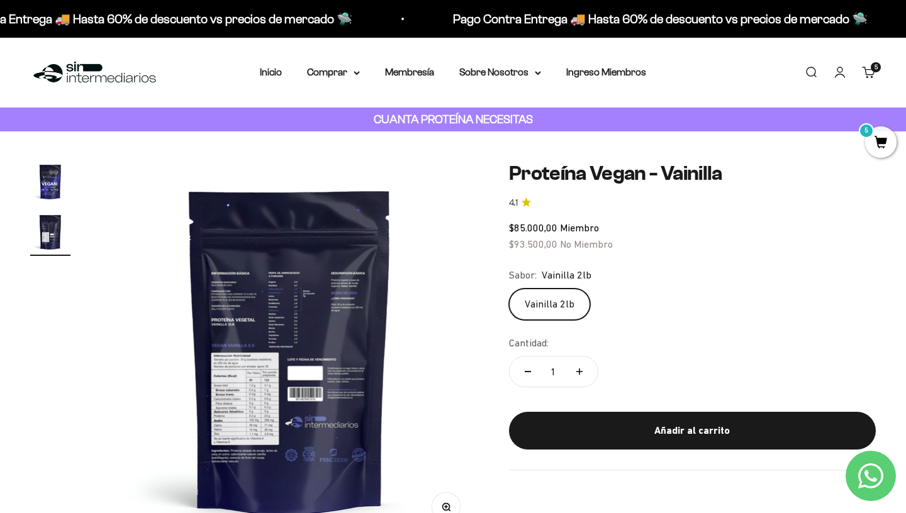
click at [245, 310] on img at bounding box center [290, 351] width 378 height 378
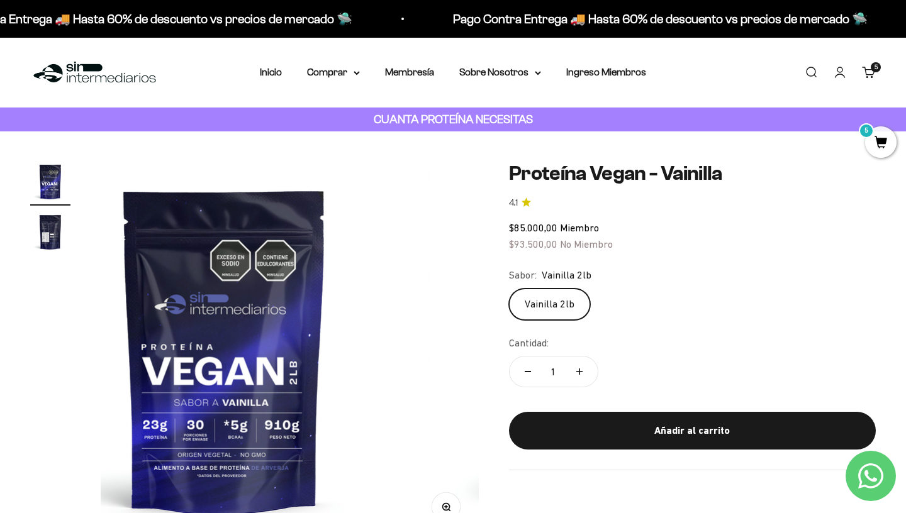
scroll to position [0, 0]
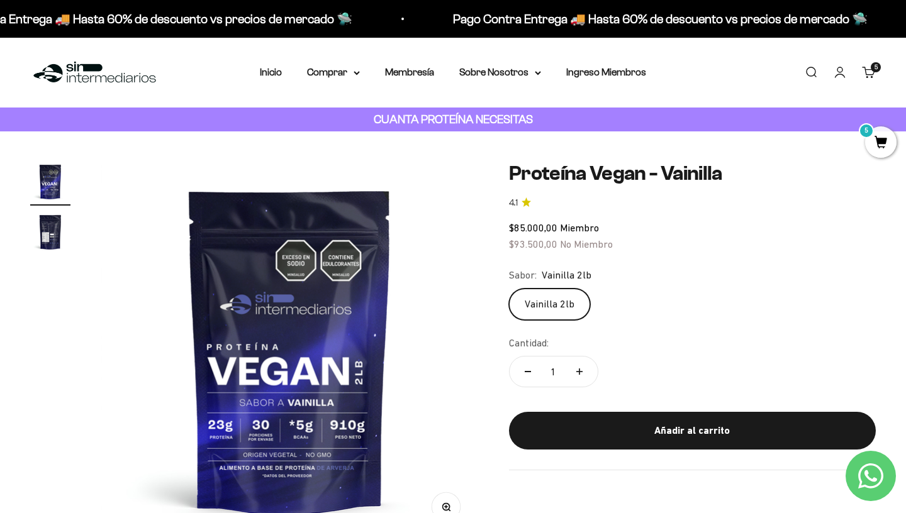
click at [32, 228] on img "Ir al artículo 2" at bounding box center [50, 232] width 40 height 40
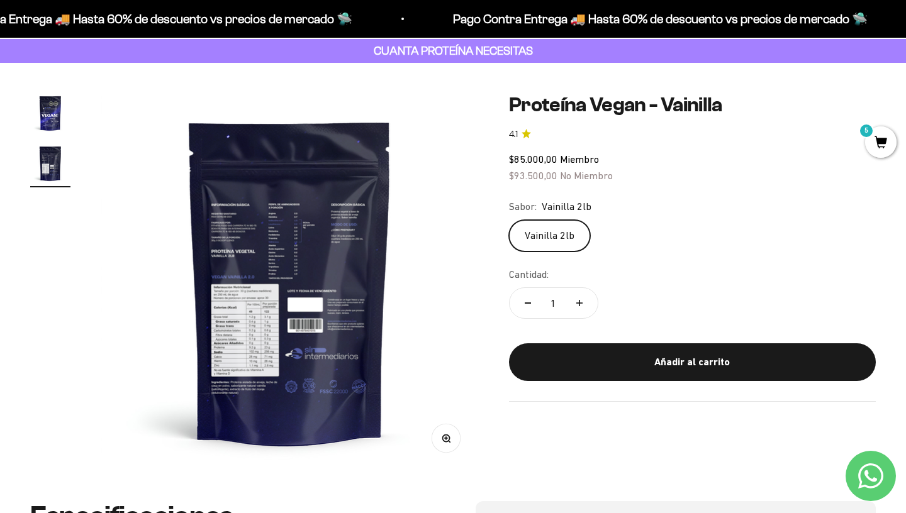
scroll to position [67, 0]
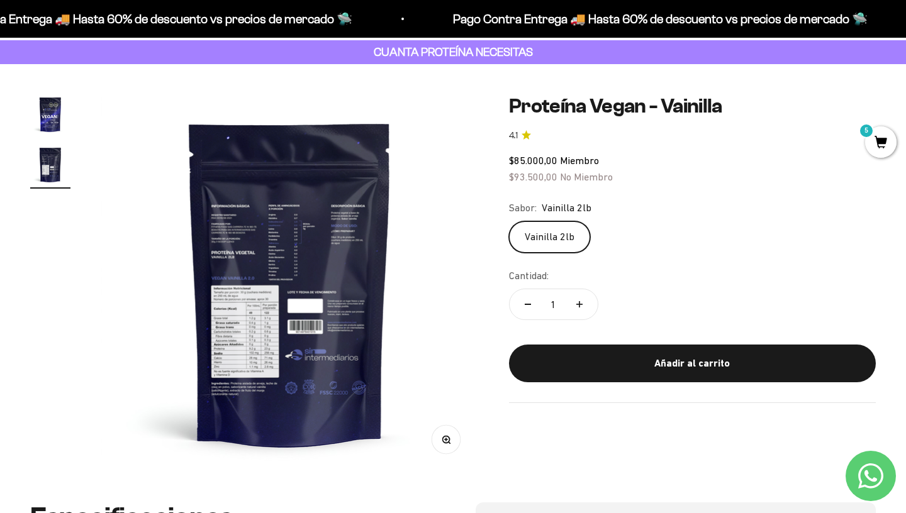
click at [447, 454] on img at bounding box center [290, 283] width 378 height 378
click at [447, 433] on button "Zoom" at bounding box center [446, 440] width 28 height 28
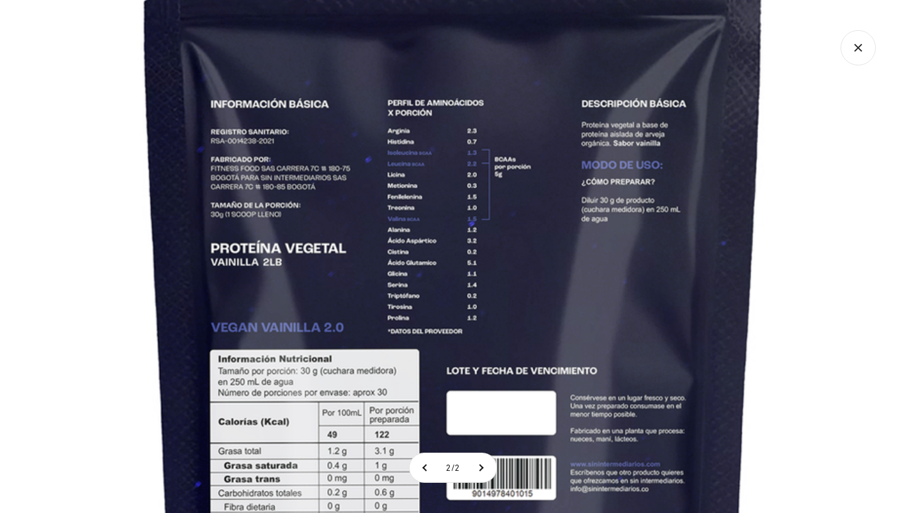
click at [816, 179] on img at bounding box center [453, 343] width 1171 height 1171
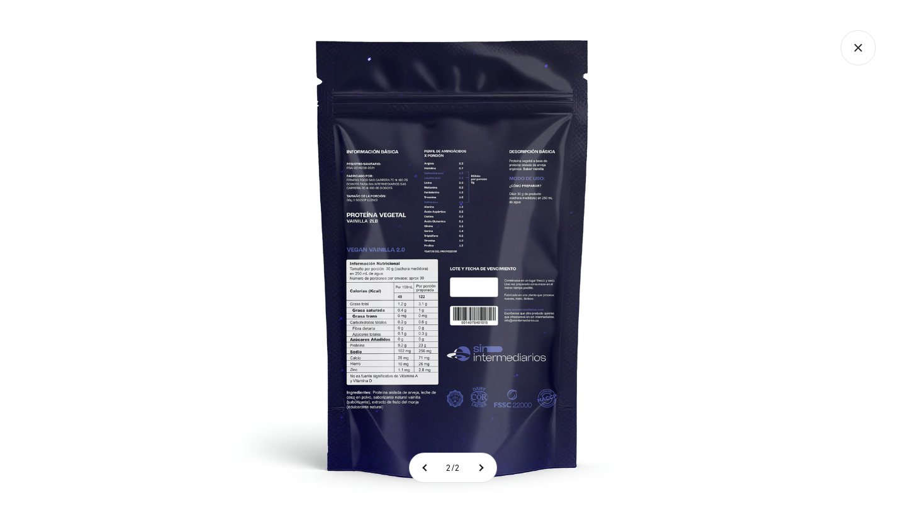
click at [854, 52] on icon "Cerrar galería" at bounding box center [857, 47] width 35 height 35
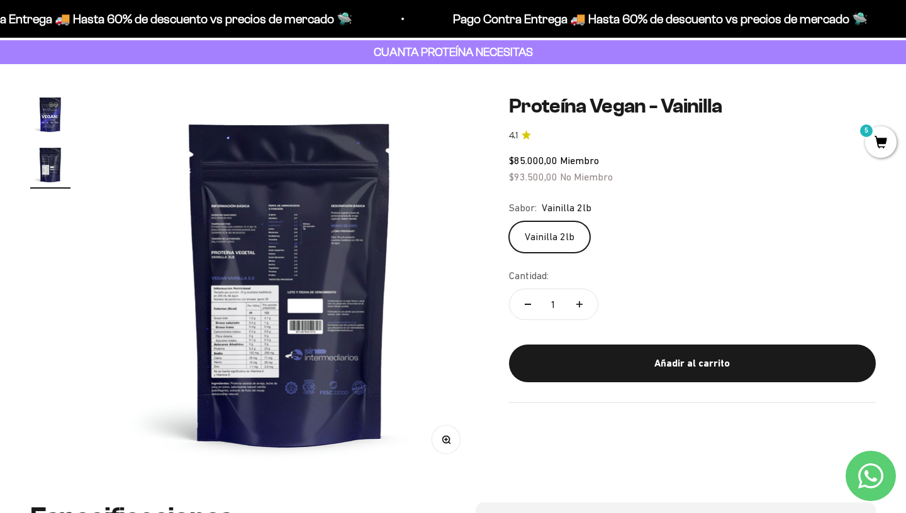
click at [593, 299] on button "Aumentar cantidad" at bounding box center [579, 304] width 36 height 30
type input "2"
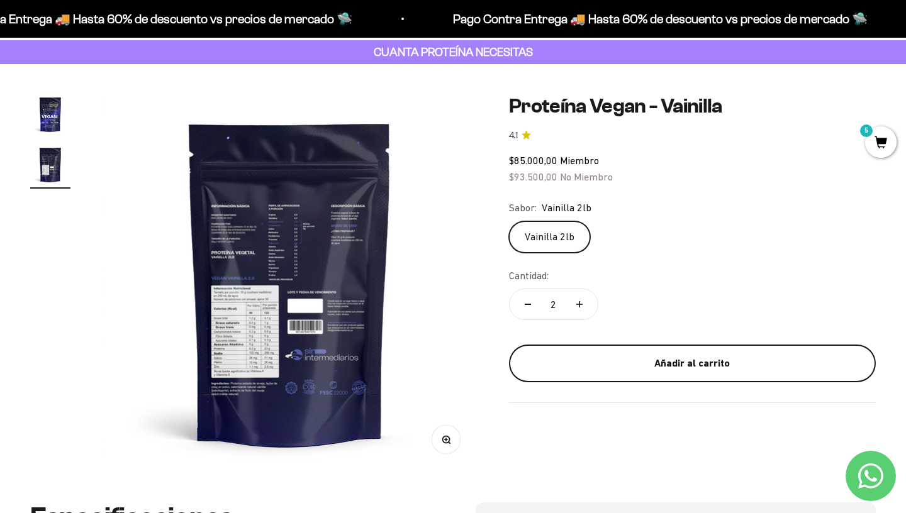
click at [660, 367] on button "Añadir al carrito" at bounding box center [692, 364] width 367 height 38
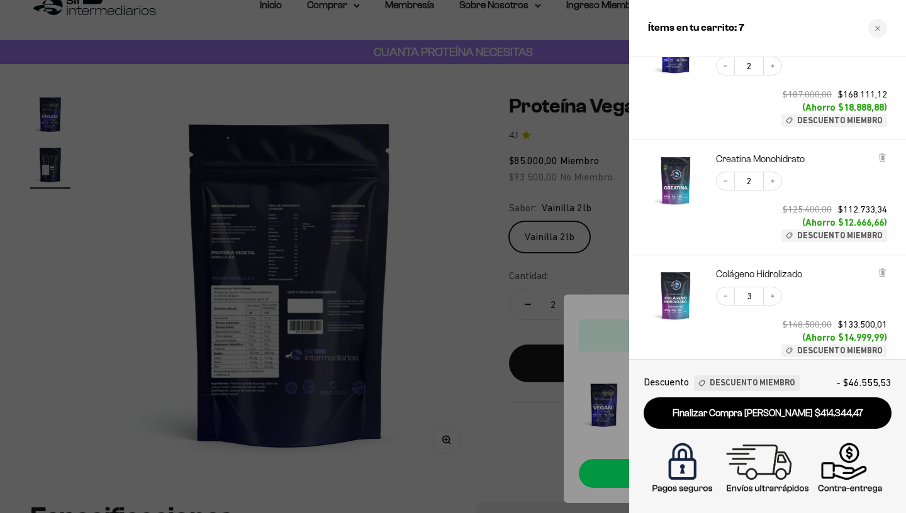
scroll to position [96, 0]
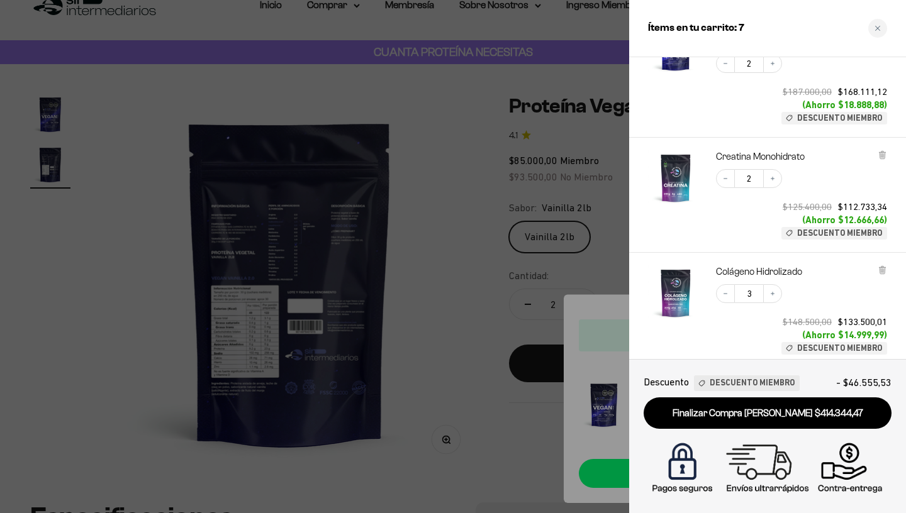
click at [447, 169] on div at bounding box center [453, 256] width 906 height 513
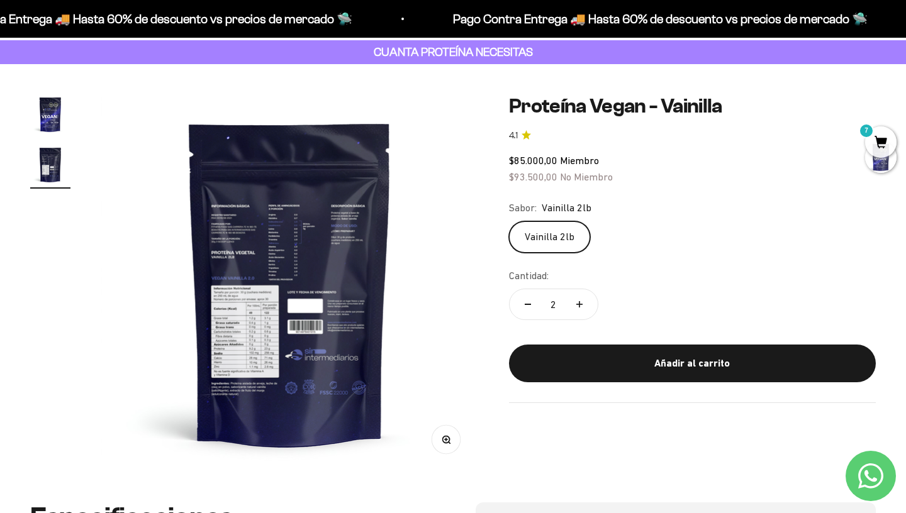
click at [447, 169] on img at bounding box center [290, 283] width 378 height 378
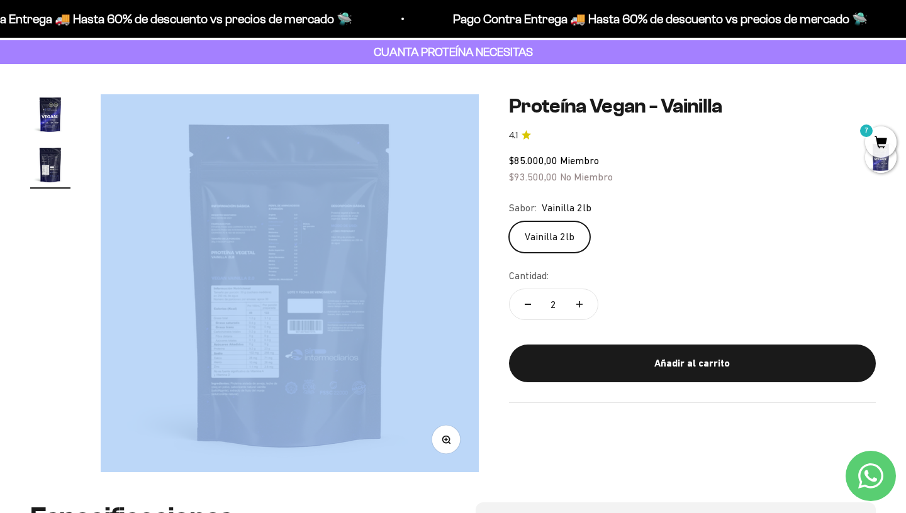
click at [737, 230] on div "Vainilla 2lb" at bounding box center [692, 236] width 367 height 31
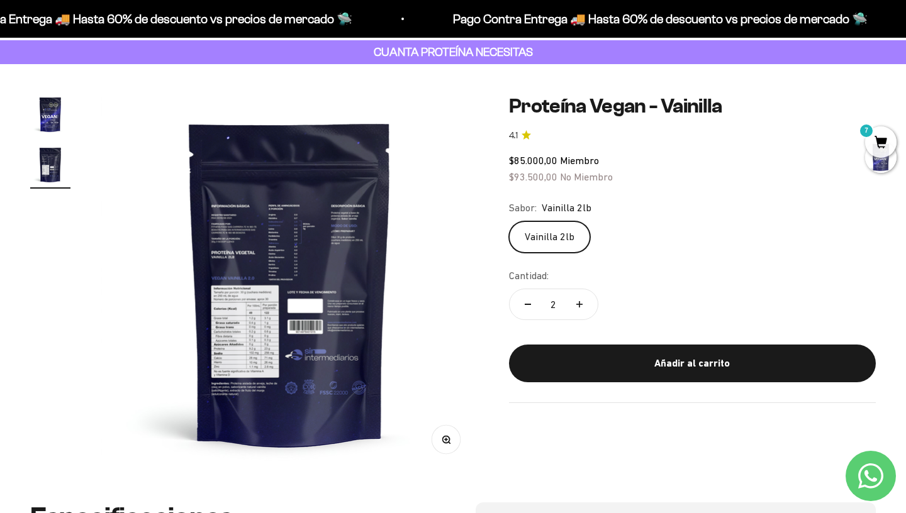
click at [872, 137] on span "7" at bounding box center [880, 141] width 31 height 31
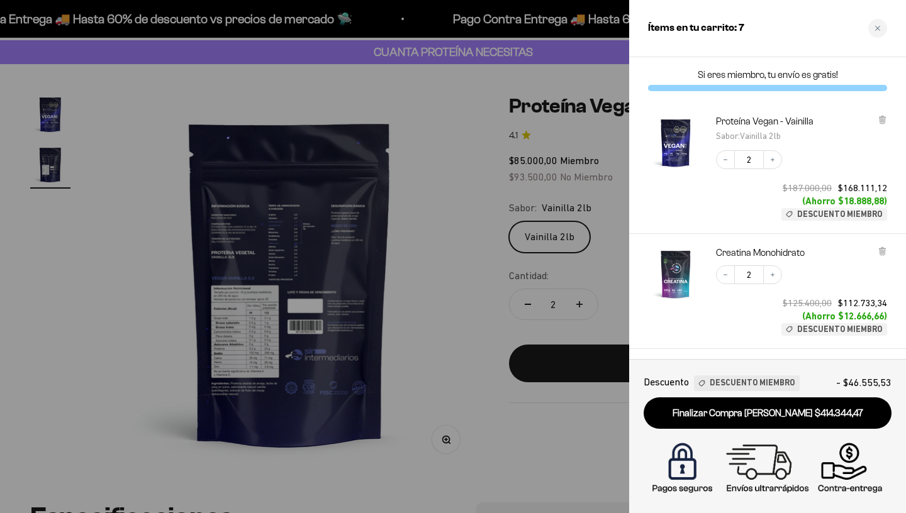
scroll to position [0, 0]
